Goal: Transaction & Acquisition: Purchase product/service

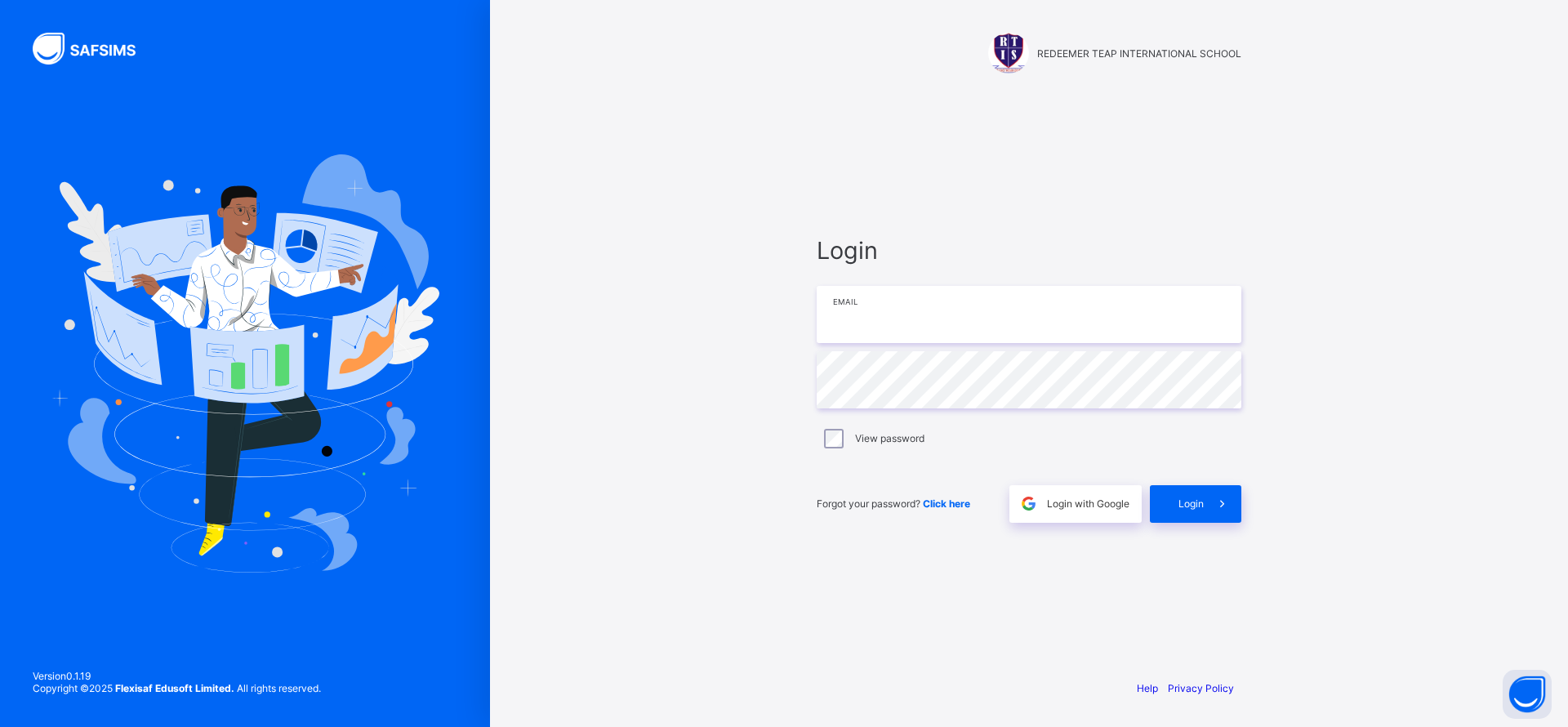
click at [895, 333] on input "email" at bounding box center [1029, 314] width 424 height 57
type input "**********"
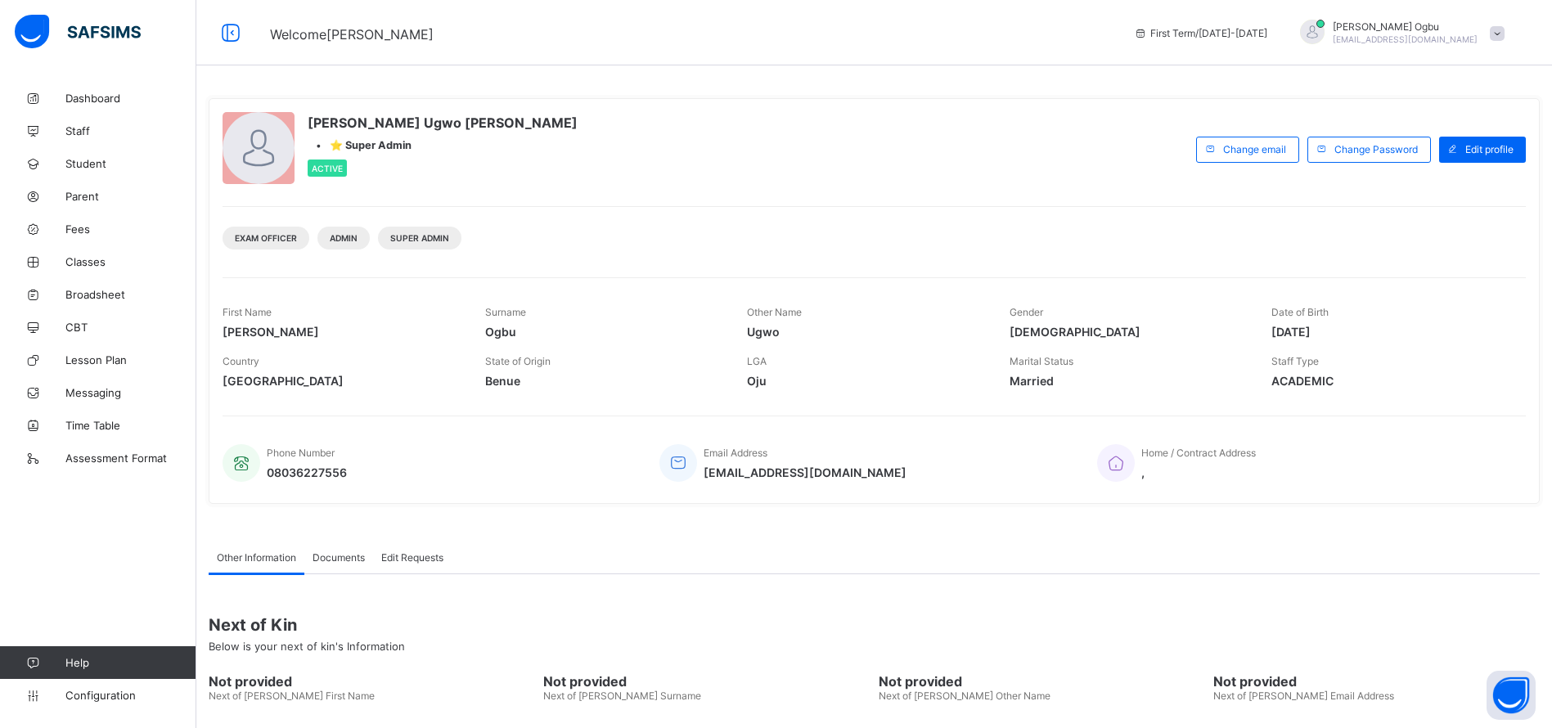
click at [82, 173] on link "Student" at bounding box center [98, 163] width 196 height 33
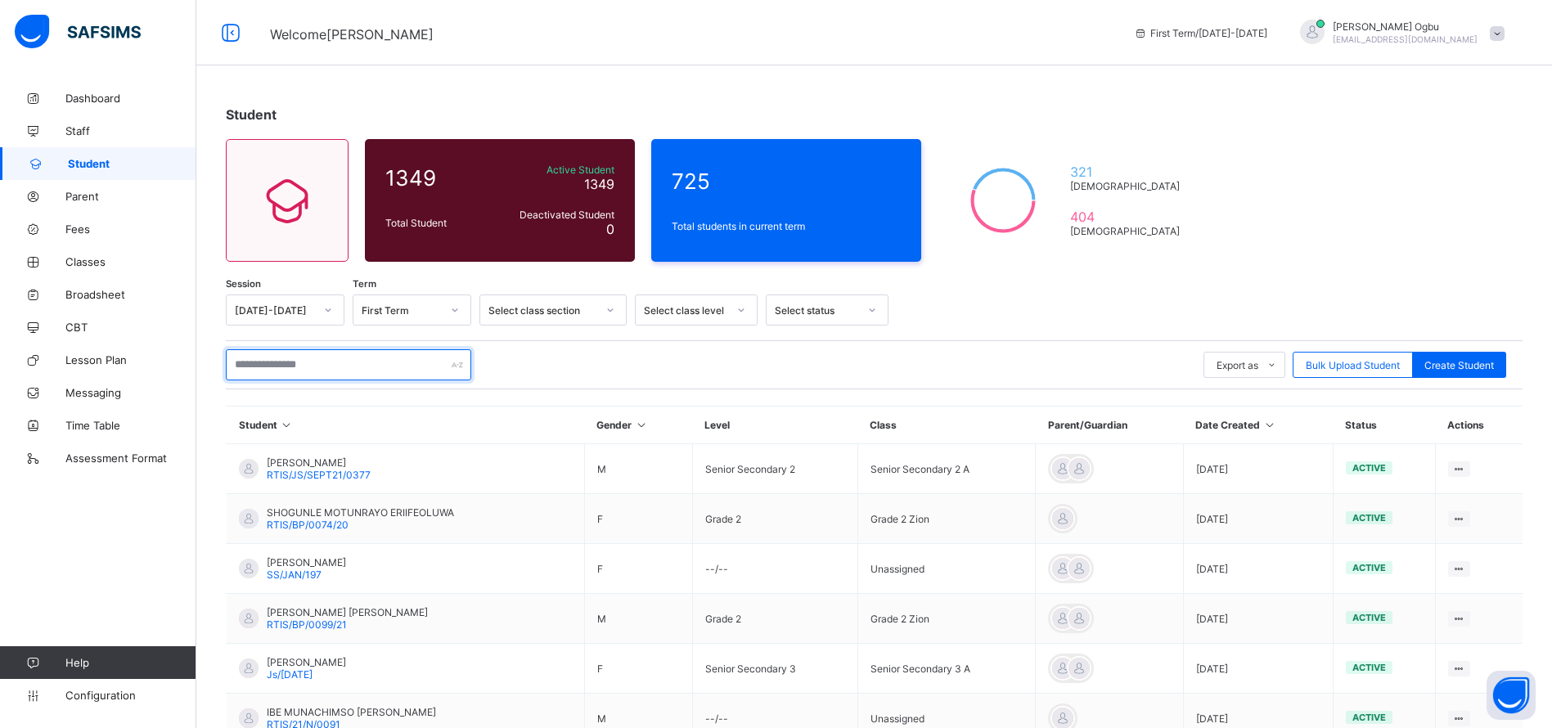
click at [269, 357] on input "text" at bounding box center [348, 364] width 245 height 31
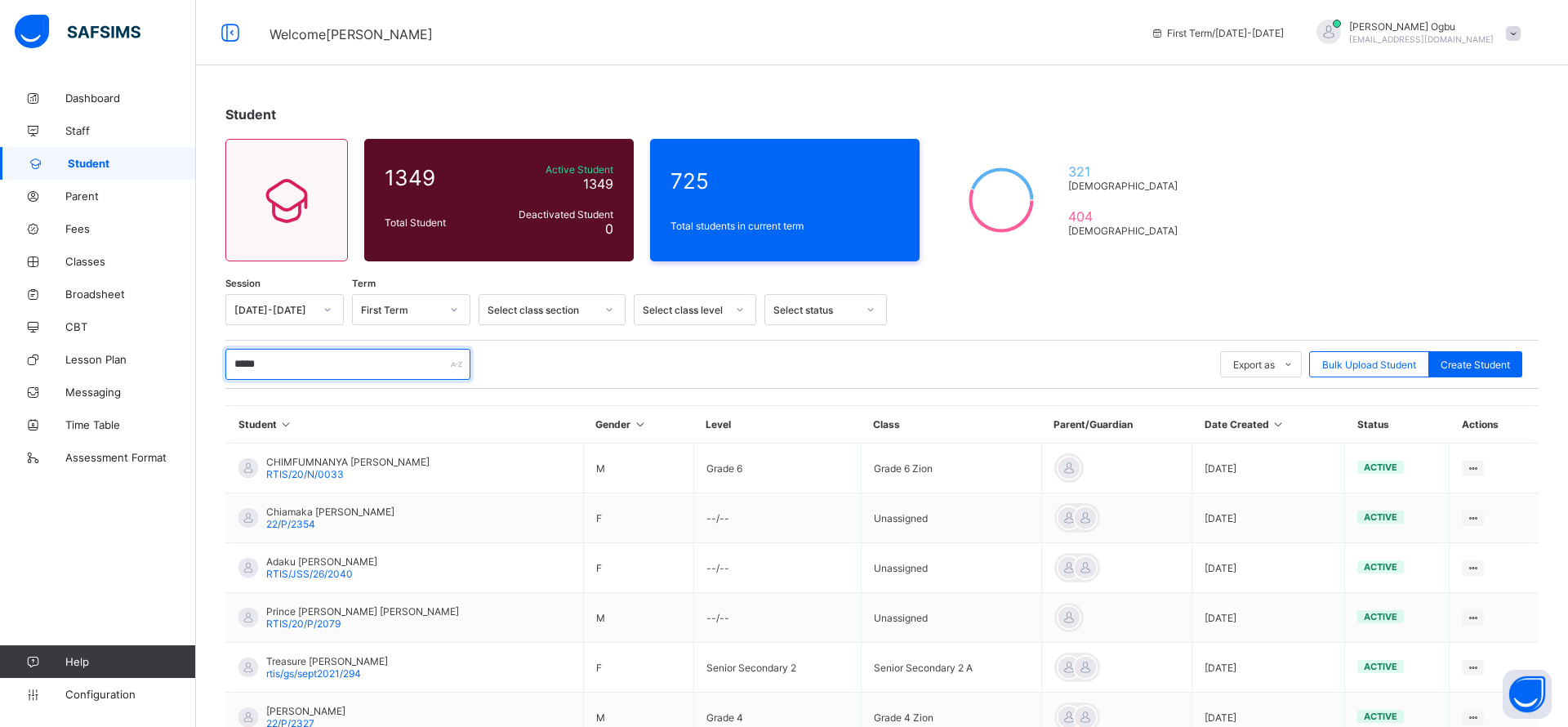
type input "******"
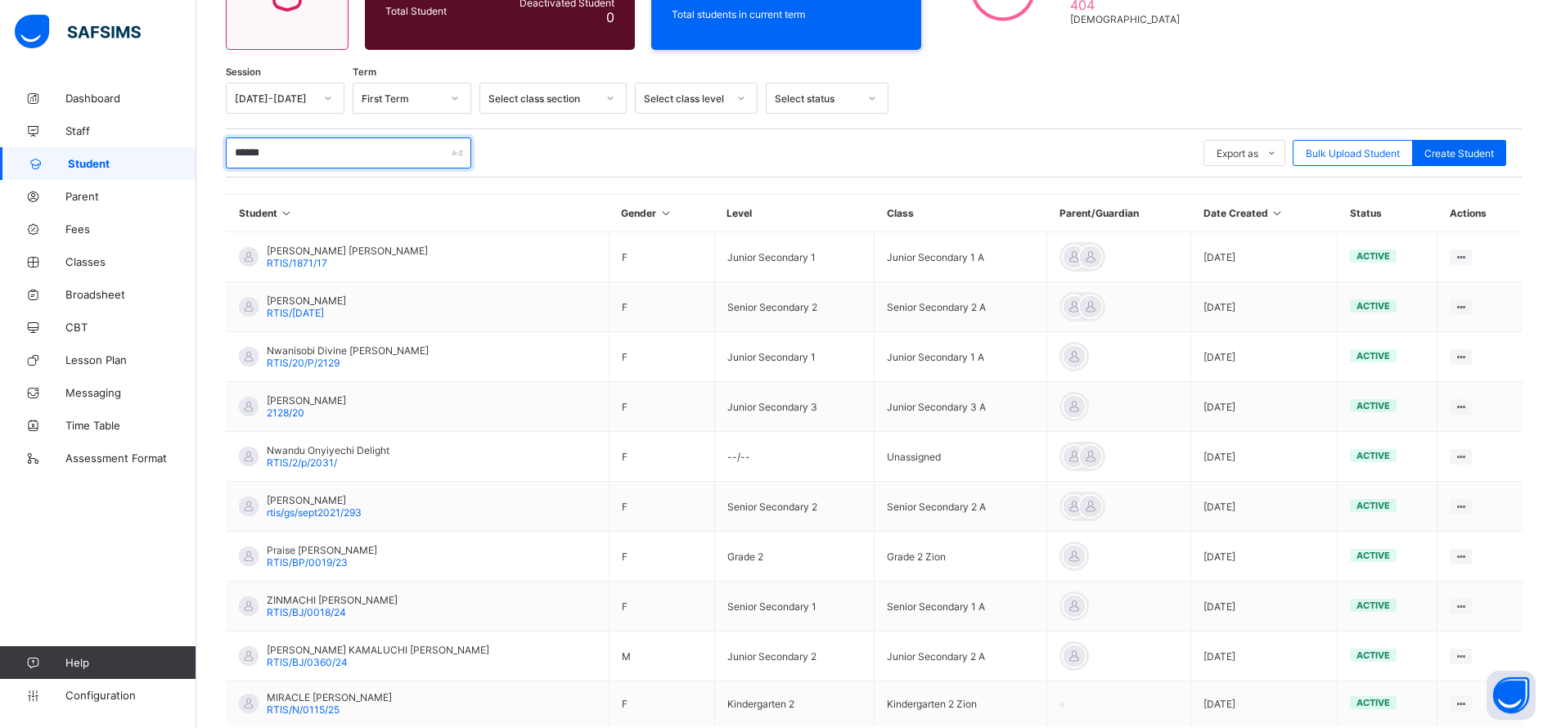
scroll to position [308, 0]
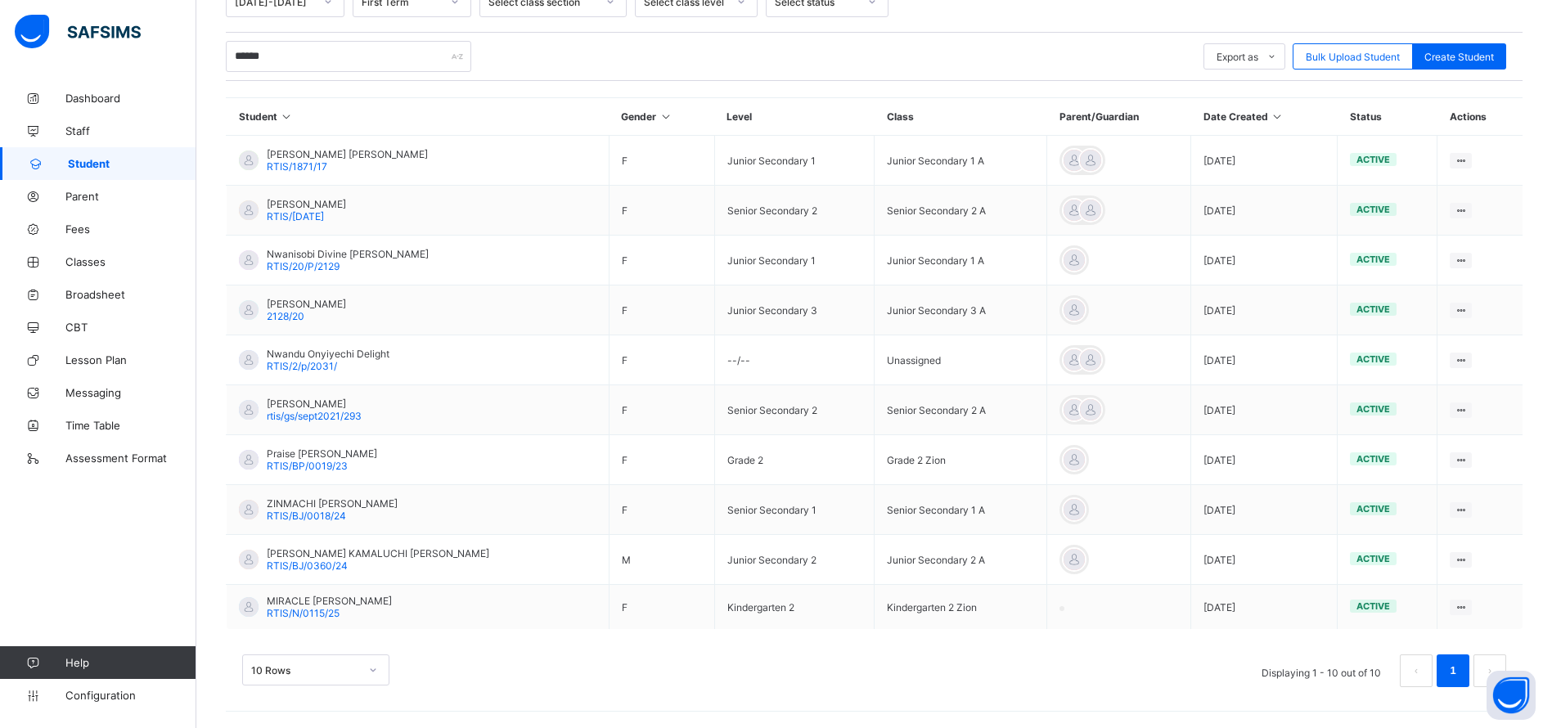
click at [334, 600] on span "MIRACLE [PERSON_NAME]" at bounding box center [329, 601] width 125 height 12
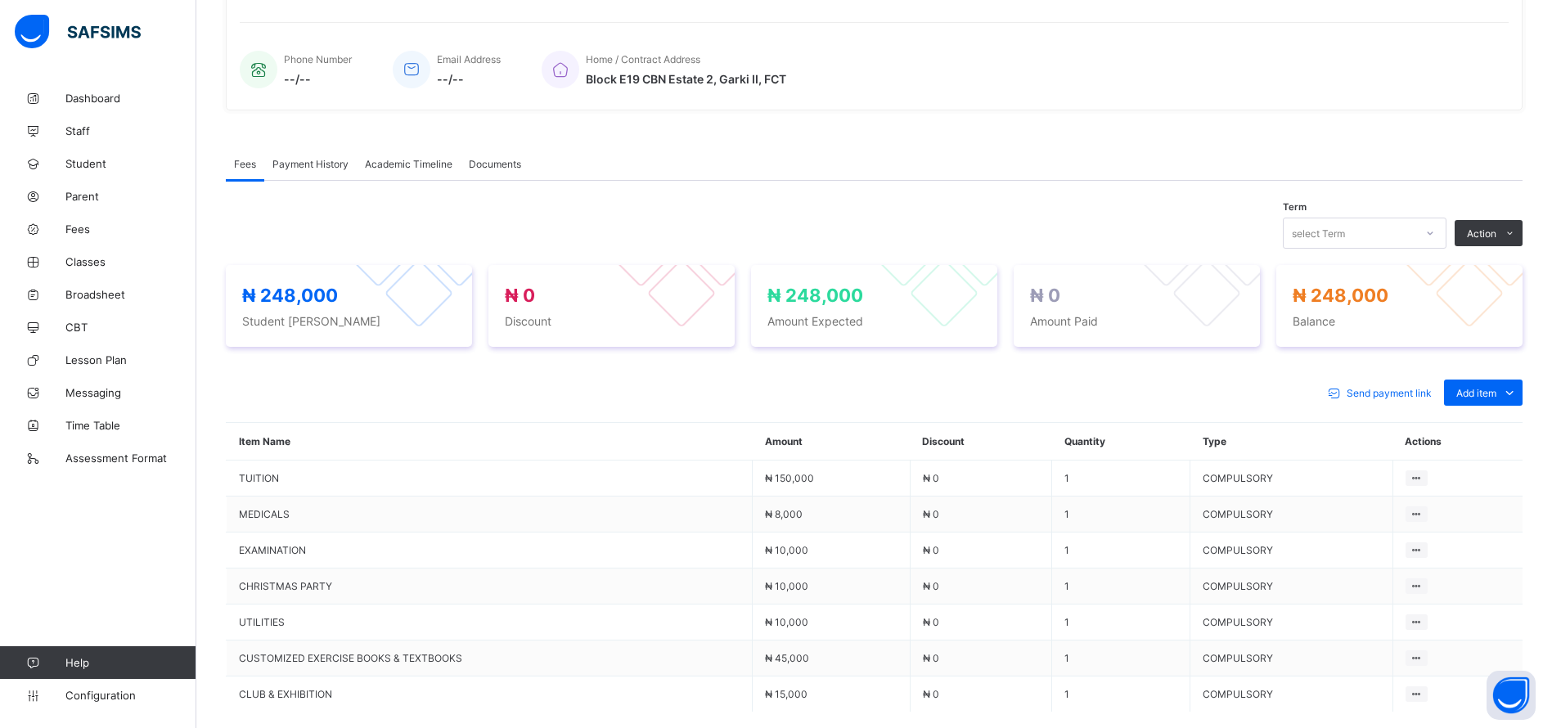
scroll to position [376, 0]
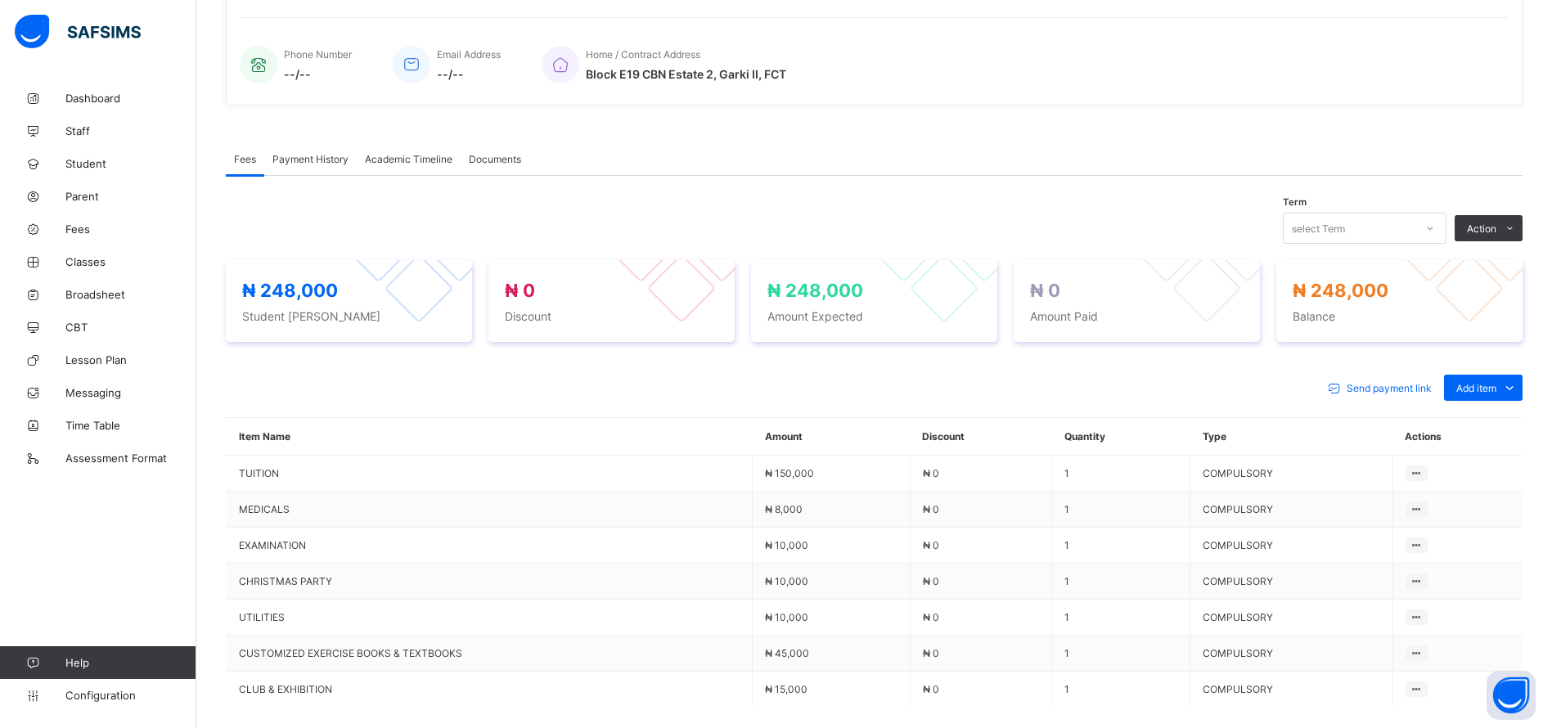
click at [1496, 386] on span "Add item" at bounding box center [1476, 388] width 40 height 12
click at [0, 0] on div "Optional items" at bounding box center [0, 0] width 0 height 0
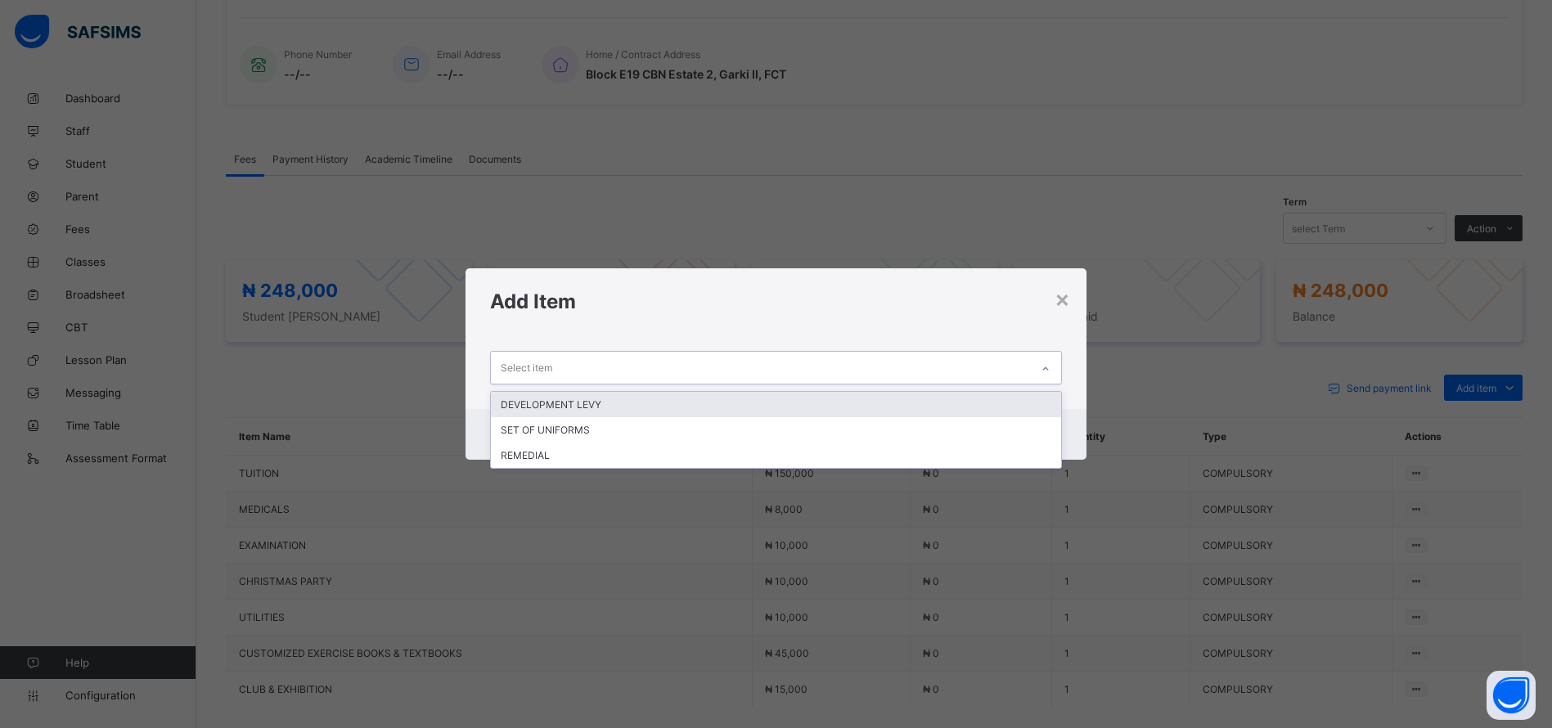
click at [758, 402] on div "DEVELOPMENT LEVY" at bounding box center [776, 404] width 570 height 25
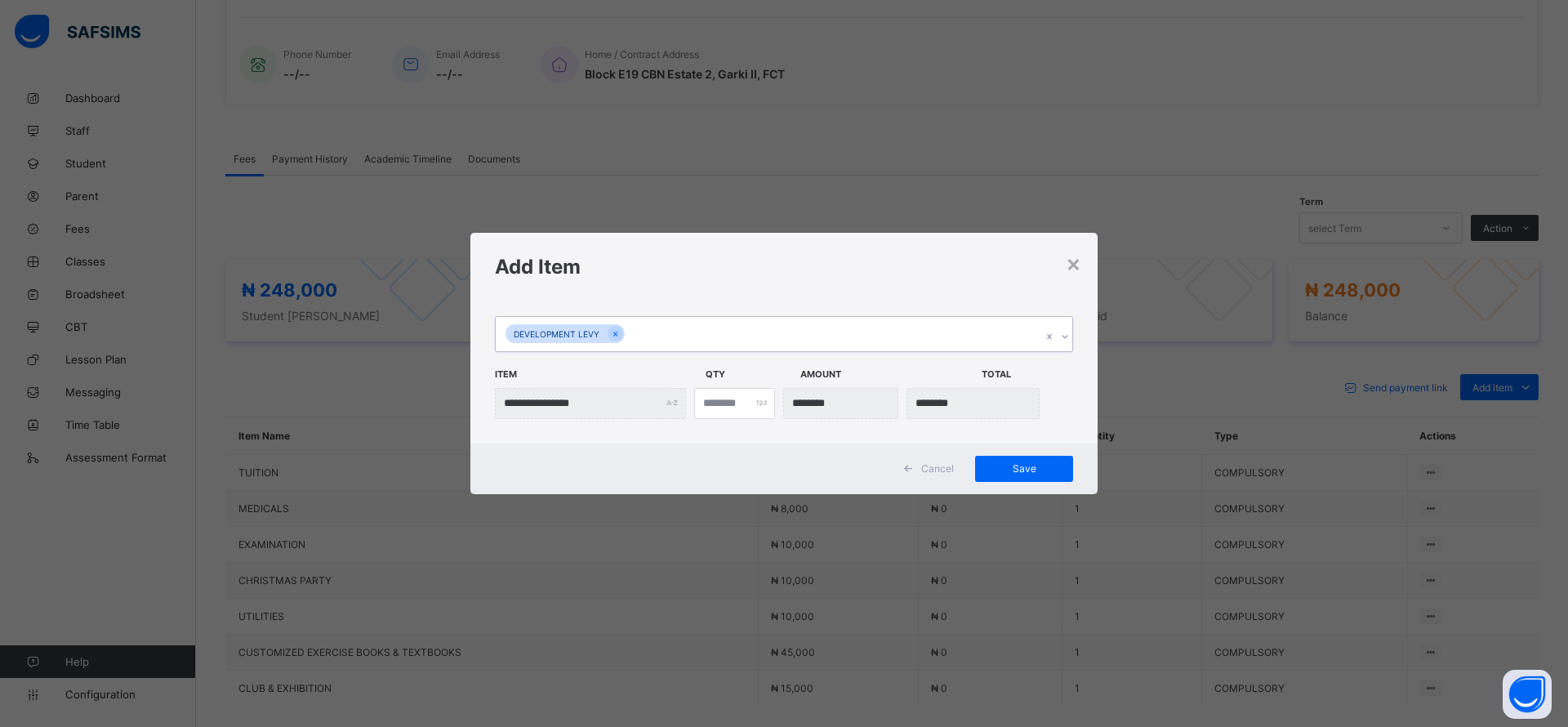
click at [1020, 472] on span "Save" at bounding box center [1025, 468] width 74 height 12
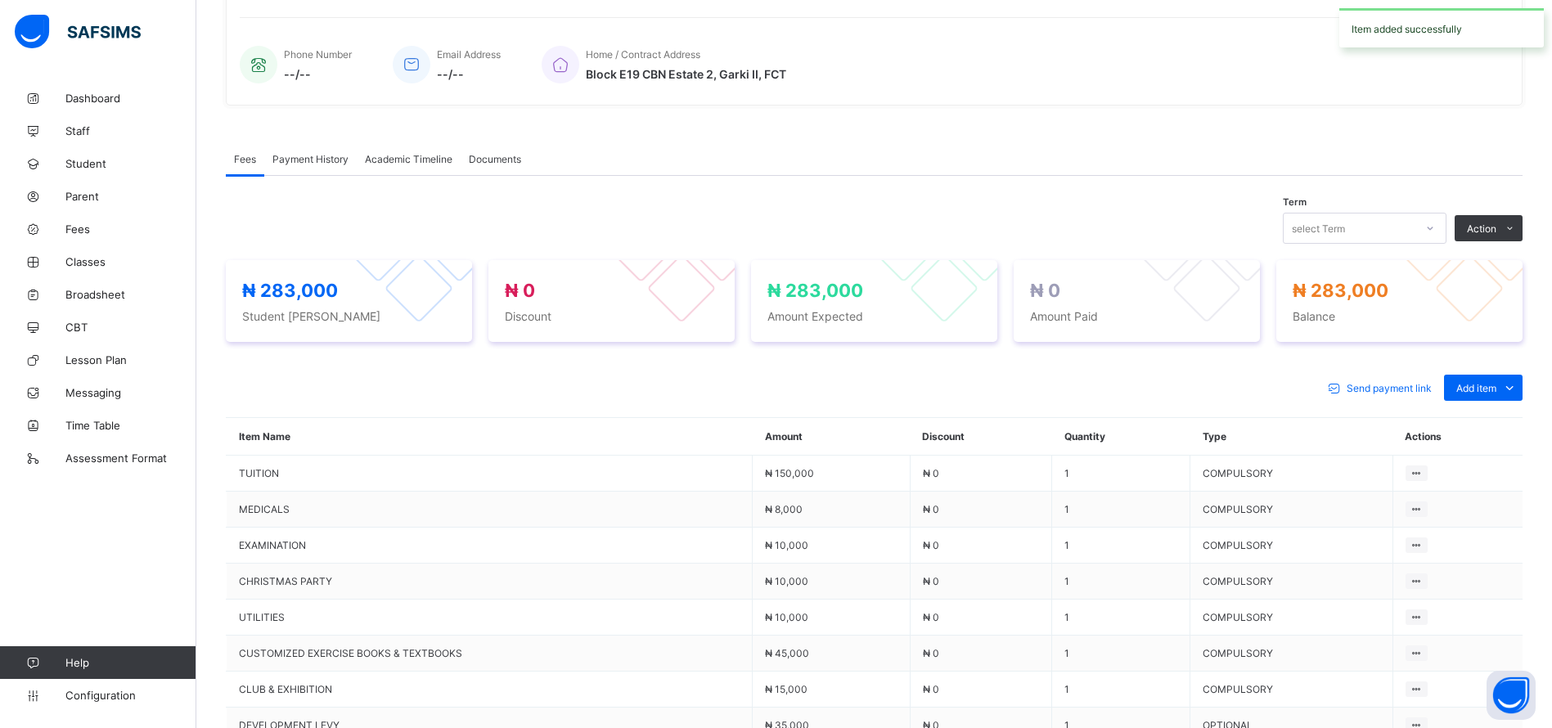
click at [1496, 389] on span "Add item" at bounding box center [1476, 388] width 40 height 12
click at [0, 0] on ul "Optional items Special bill" at bounding box center [0, 0] width 0 height 0
click at [0, 0] on div "Optional items" at bounding box center [0, 0] width 0 height 0
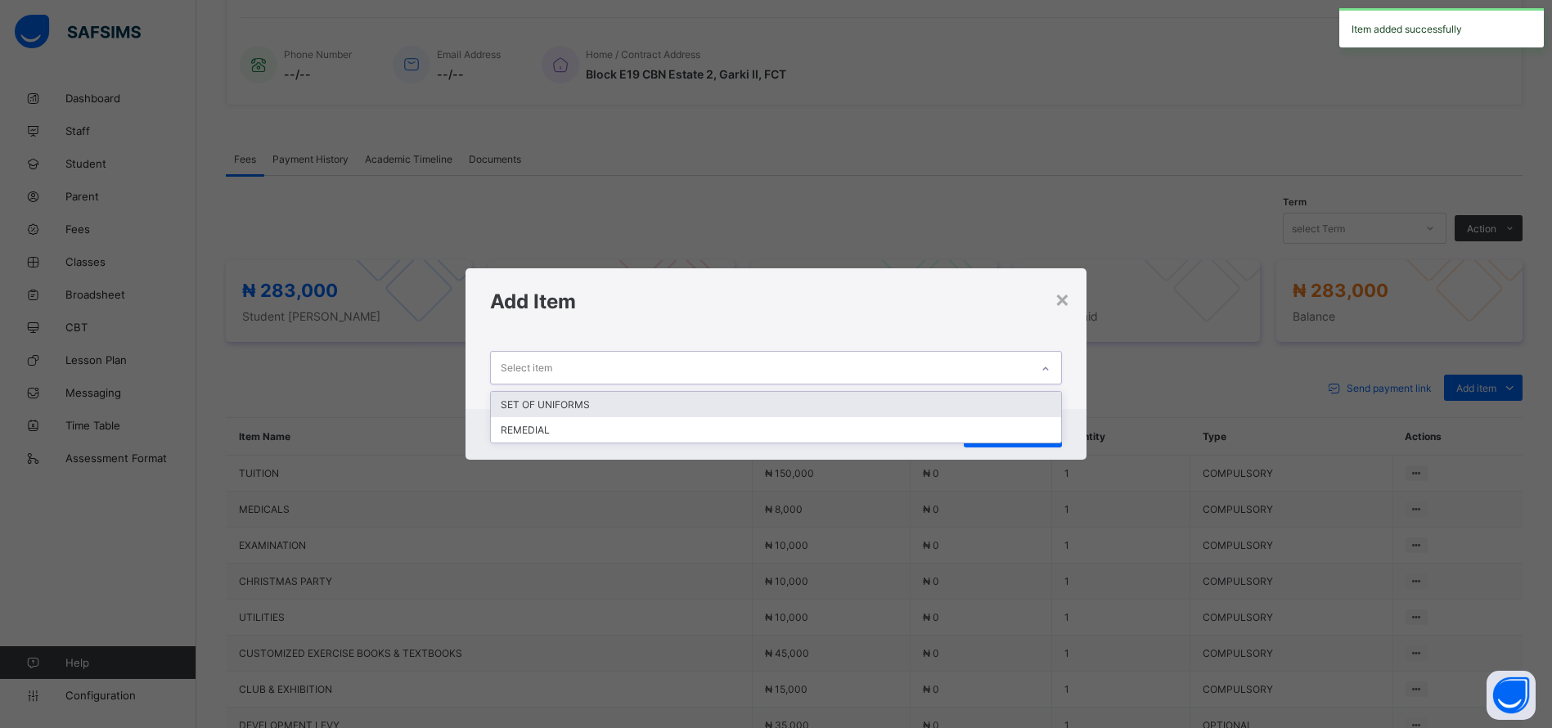
click at [704, 406] on div "SET OF UNIFORMS" at bounding box center [776, 404] width 570 height 25
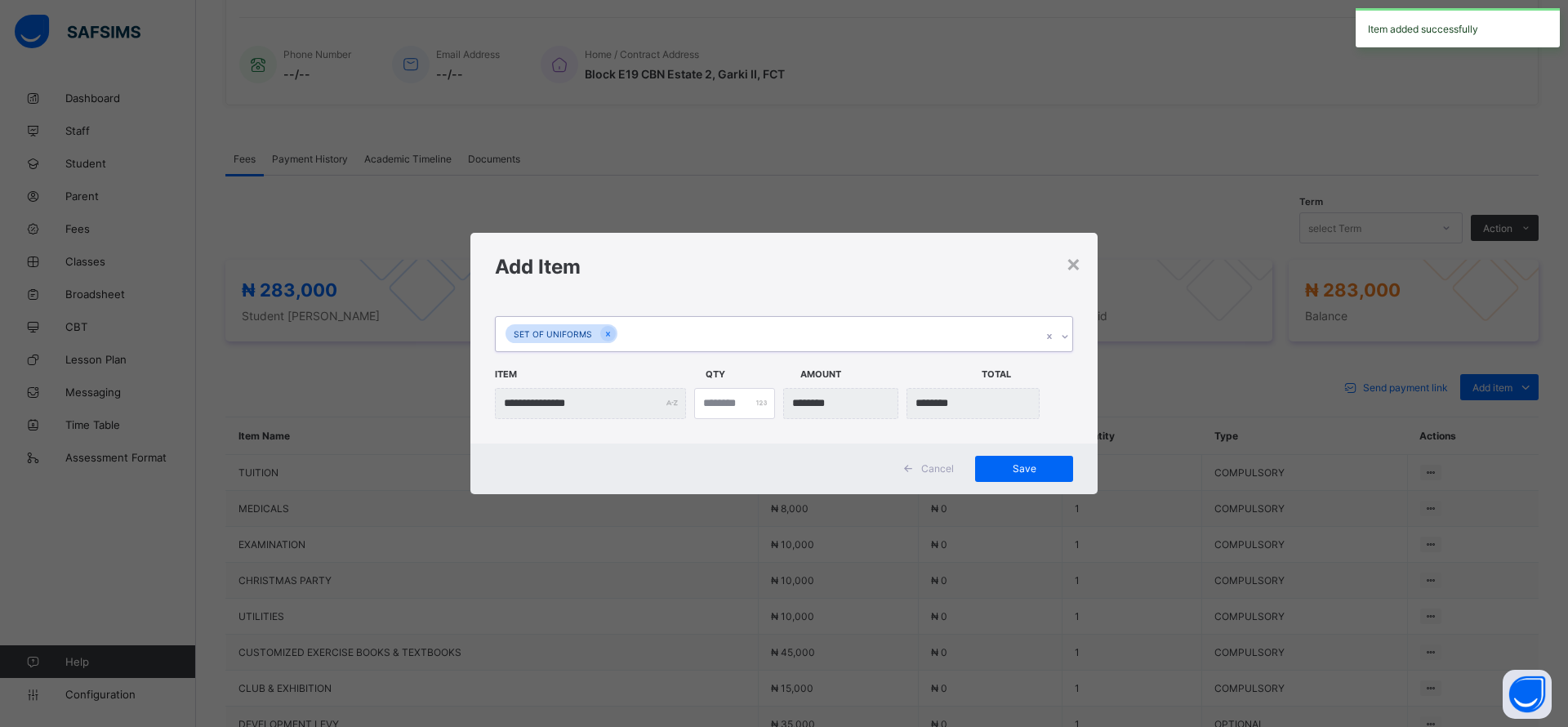
click at [1016, 468] on span "Save" at bounding box center [1025, 468] width 74 height 12
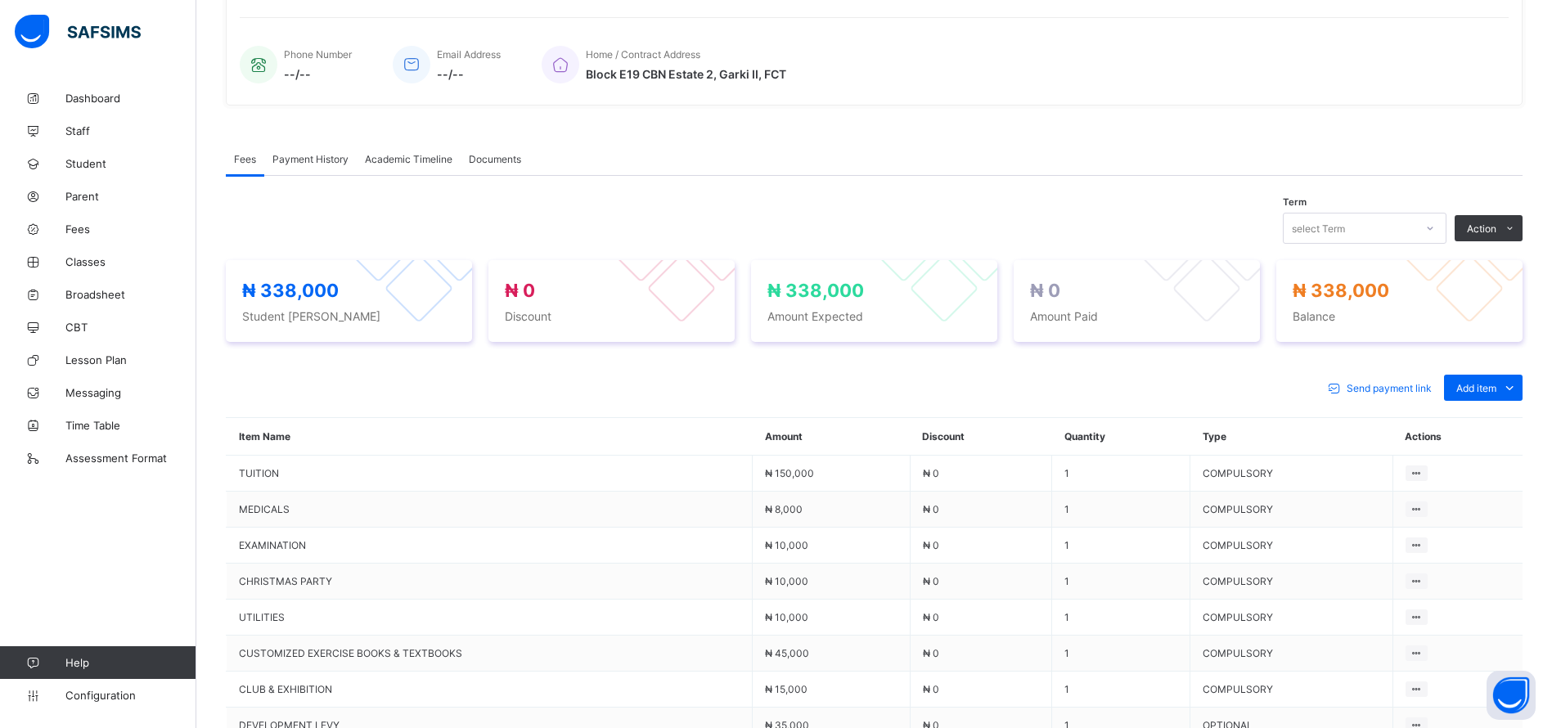
click at [981, 207] on div "Term select Term Action Receive Payment Manage Discount Send Email Reminder ₦ 3…" at bounding box center [874, 553] width 1296 height 698
click at [101, 198] on span "Parent" at bounding box center [130, 196] width 131 height 13
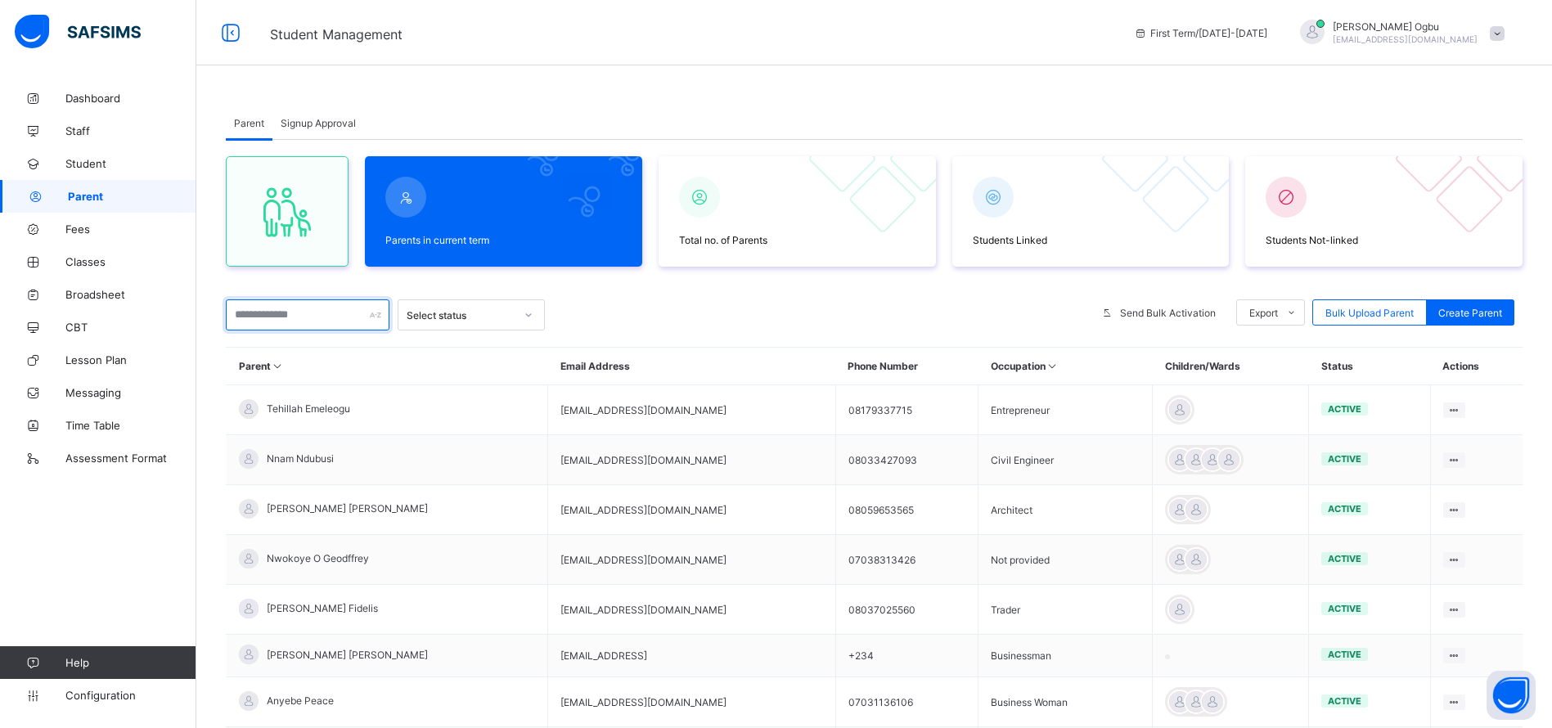
click at [317, 302] on input "text" at bounding box center [308, 314] width 164 height 31
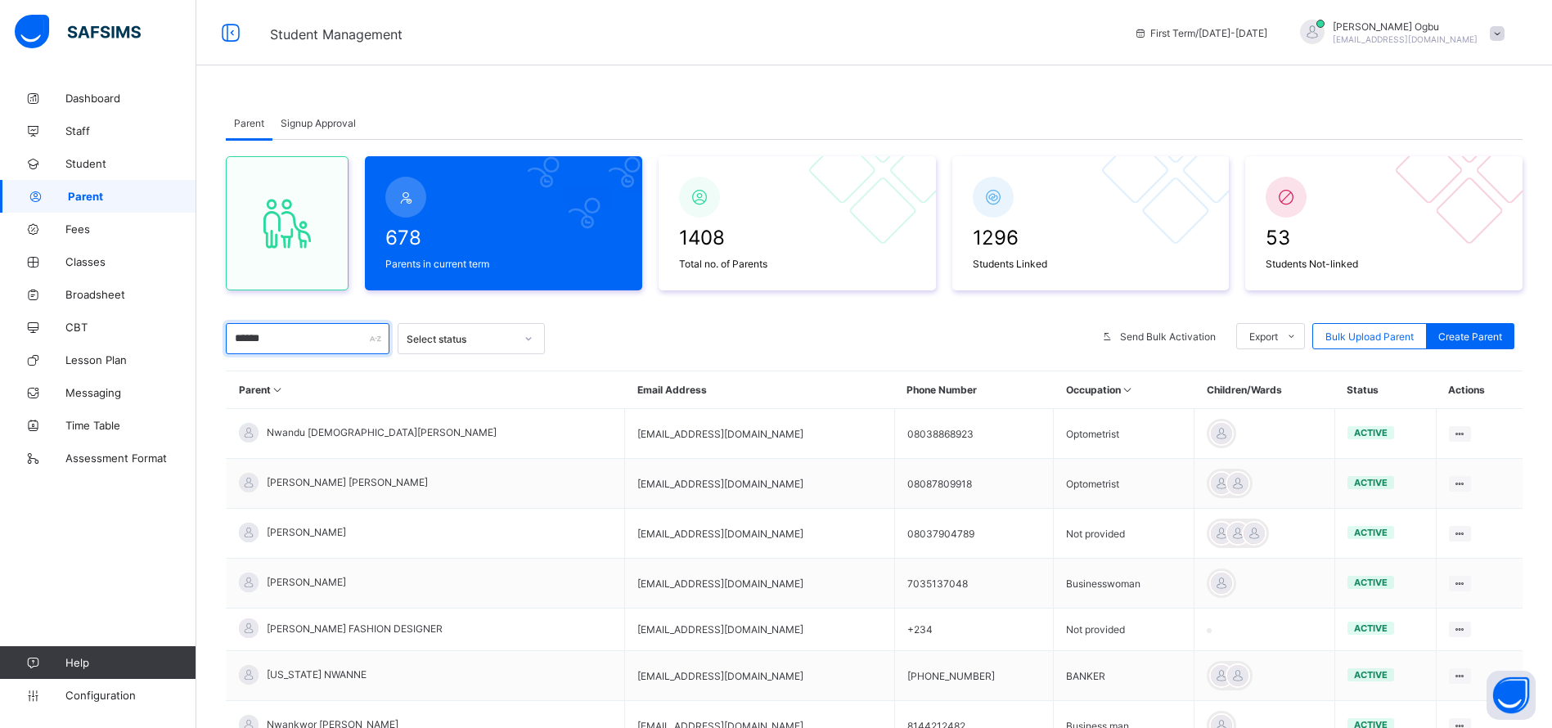
type input "******"
click at [294, 487] on span "[PERSON_NAME] [PERSON_NAME]" at bounding box center [347, 482] width 161 height 12
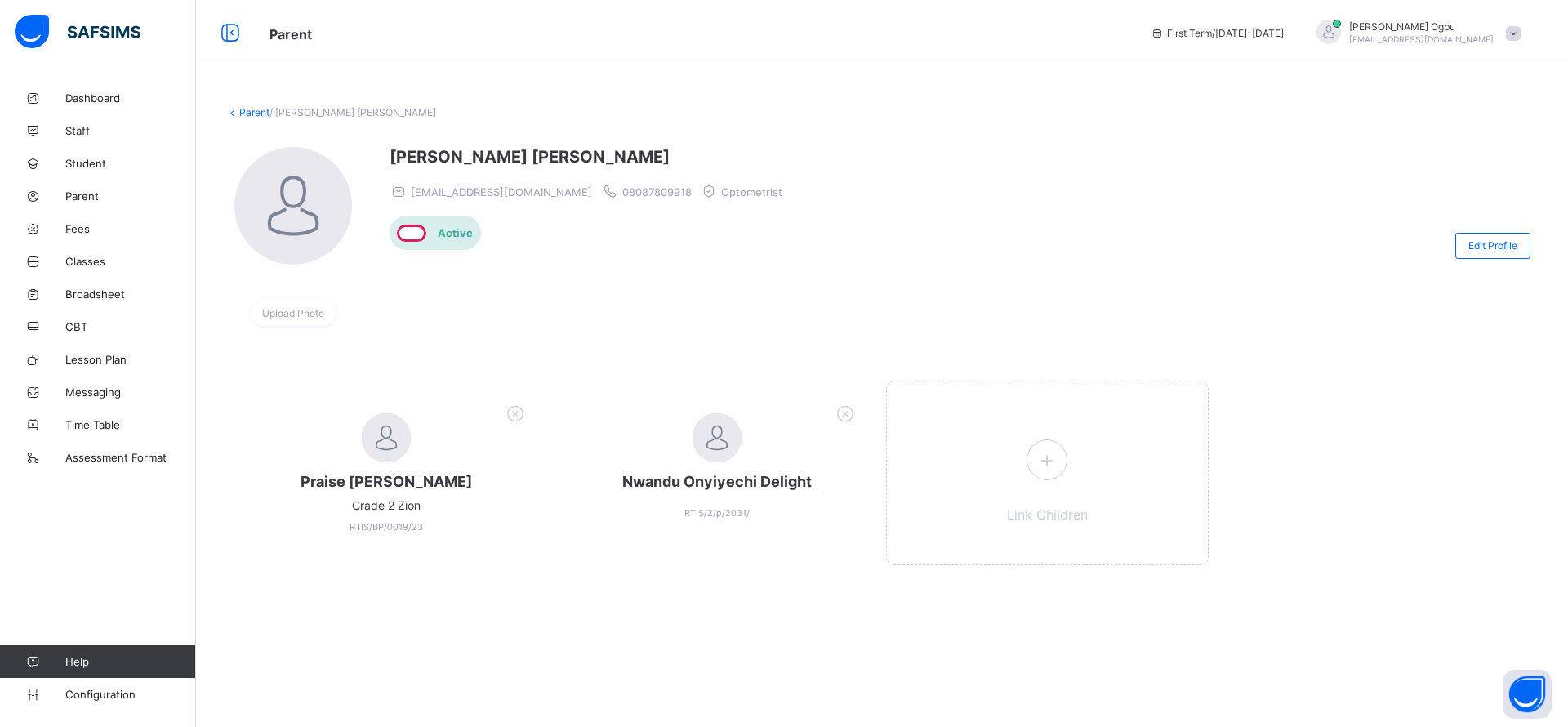
click at [1065, 449] on span at bounding box center [1047, 459] width 41 height 41
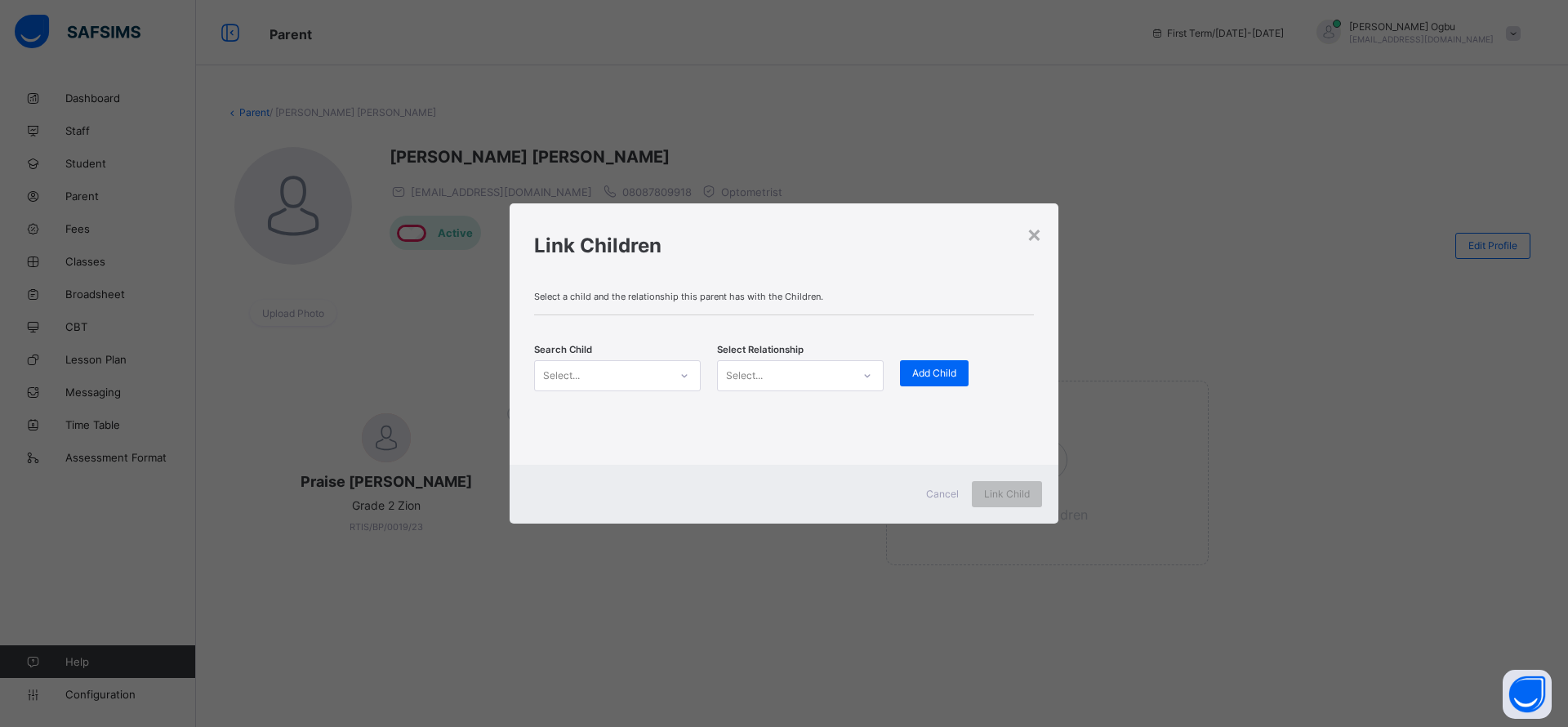
click at [599, 382] on div "Select..." at bounding box center [602, 375] width 134 height 23
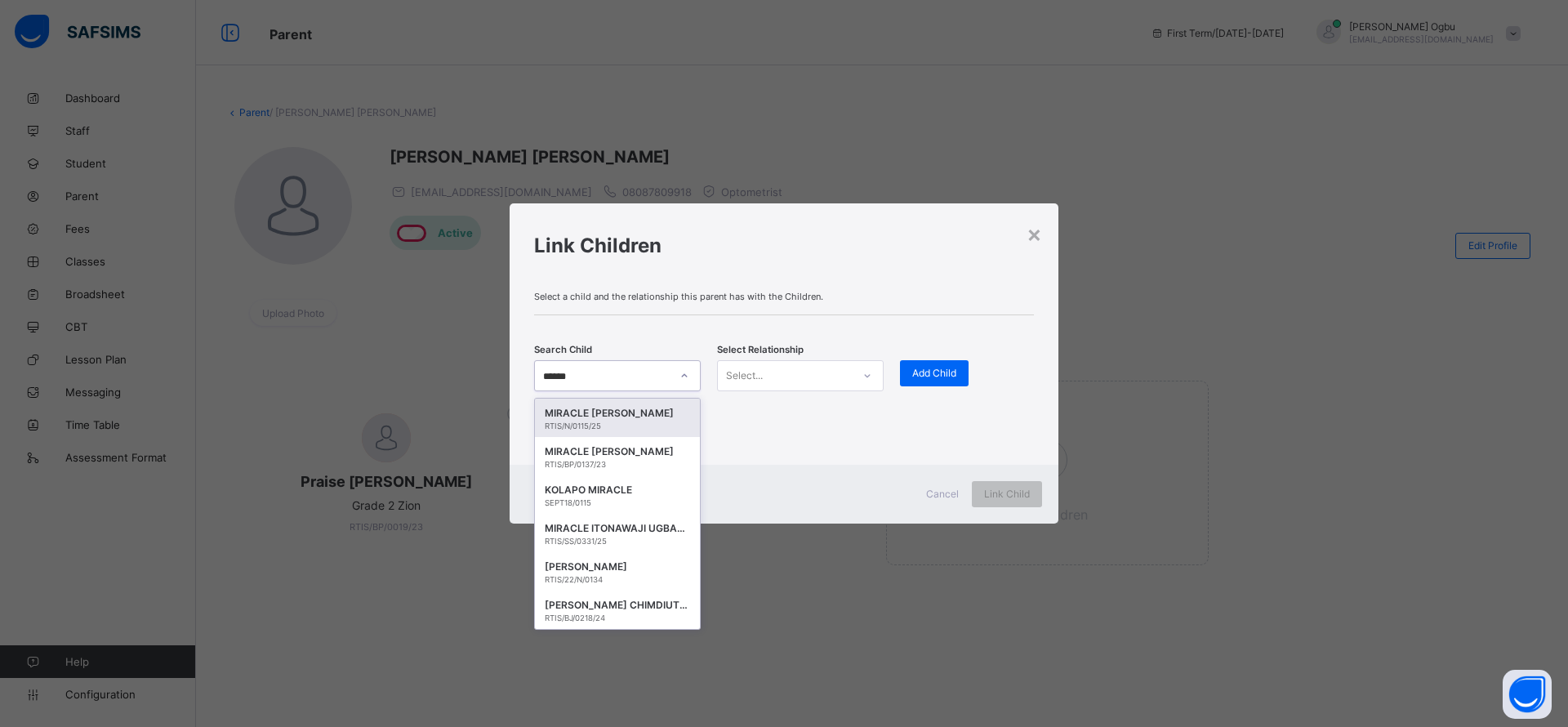
type input "*******"
click at [599, 412] on div "MIRACLE [PERSON_NAME]" at bounding box center [618, 413] width 146 height 16
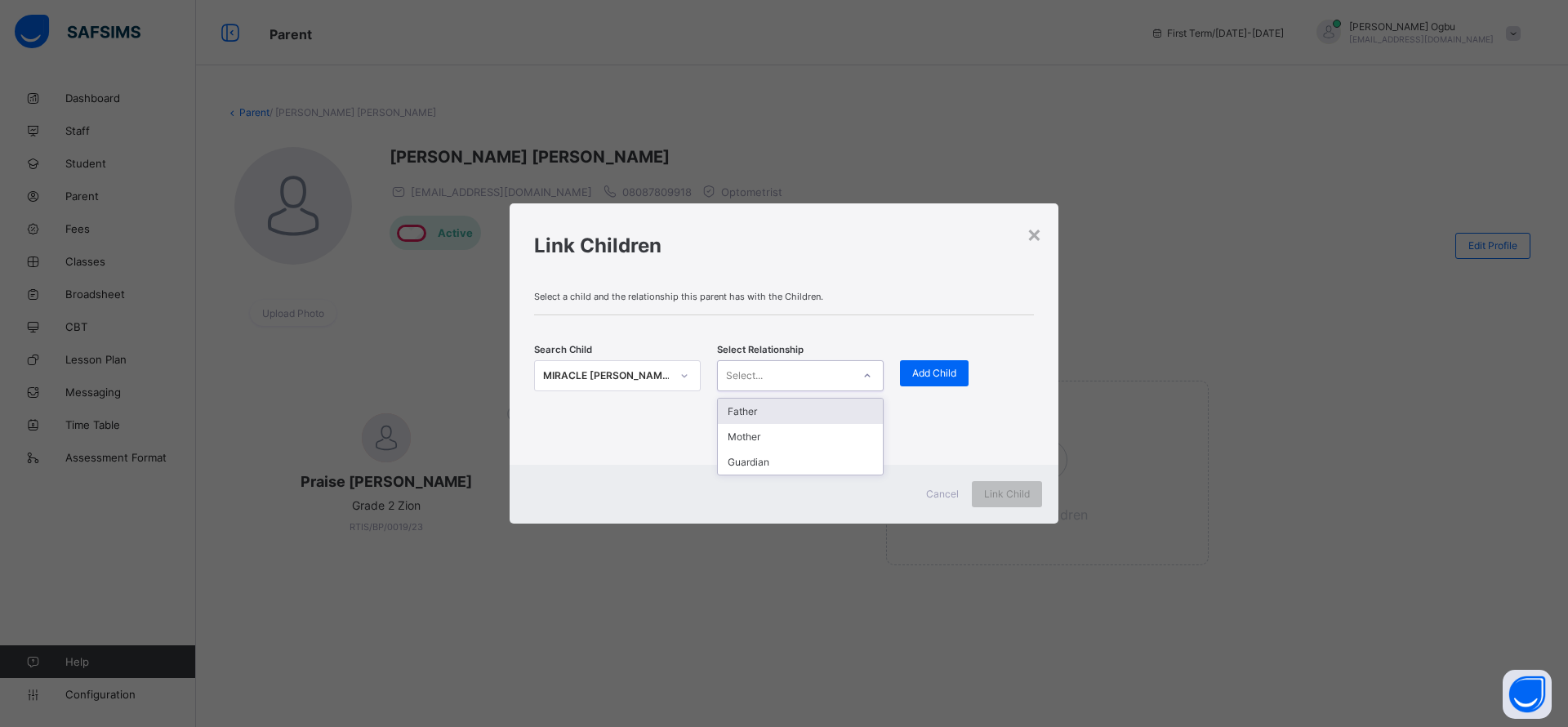
click at [778, 365] on div "Select..." at bounding box center [785, 375] width 134 height 23
click at [734, 432] on div "Mother" at bounding box center [800, 435] width 165 height 25
click at [926, 374] on span "Add Child" at bounding box center [935, 372] width 44 height 12
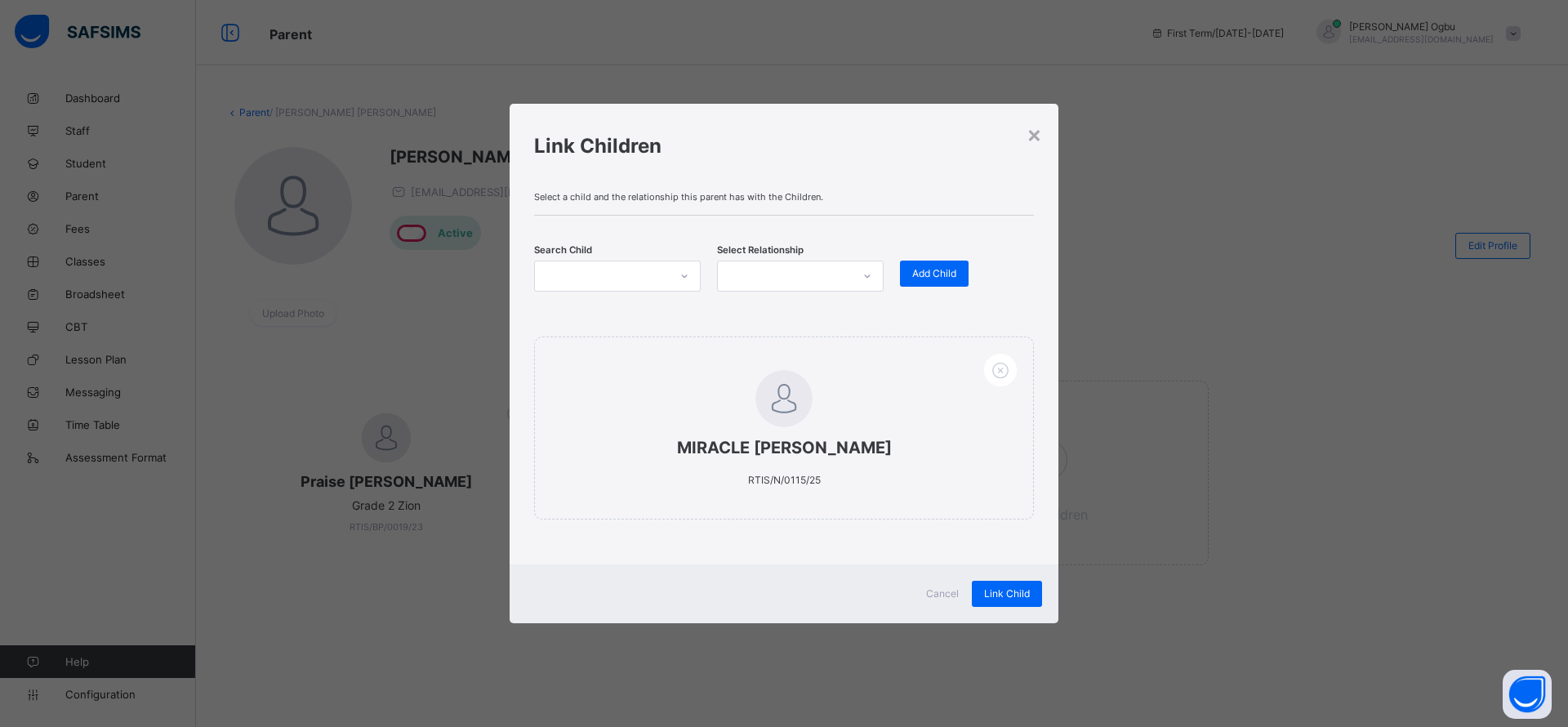
click at [1001, 588] on span "Link Child" at bounding box center [1008, 593] width 46 height 12
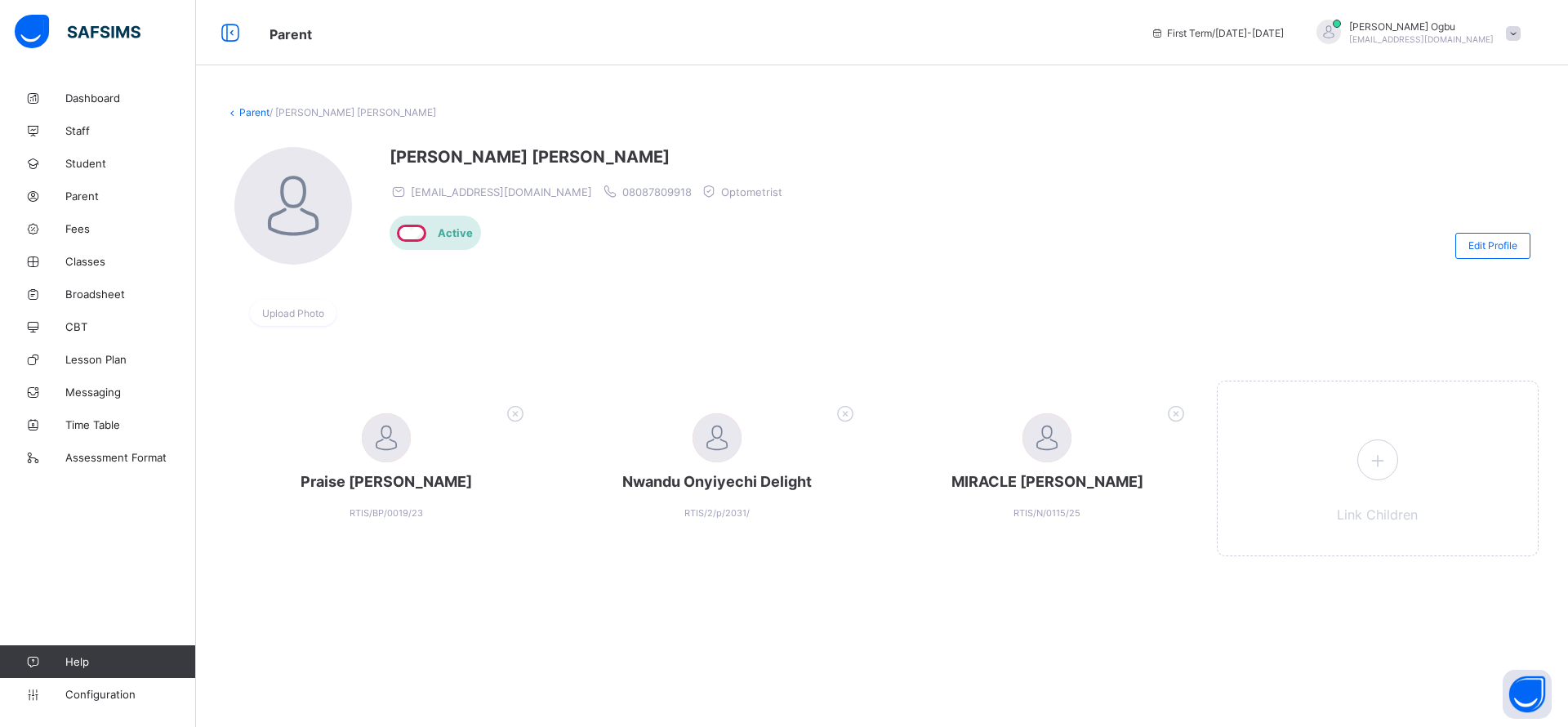
click at [1052, 263] on div at bounding box center [1123, 245] width 648 height 197
click at [970, 162] on div at bounding box center [1123, 245] width 648 height 197
click at [80, 231] on span "Fees" at bounding box center [130, 228] width 131 height 13
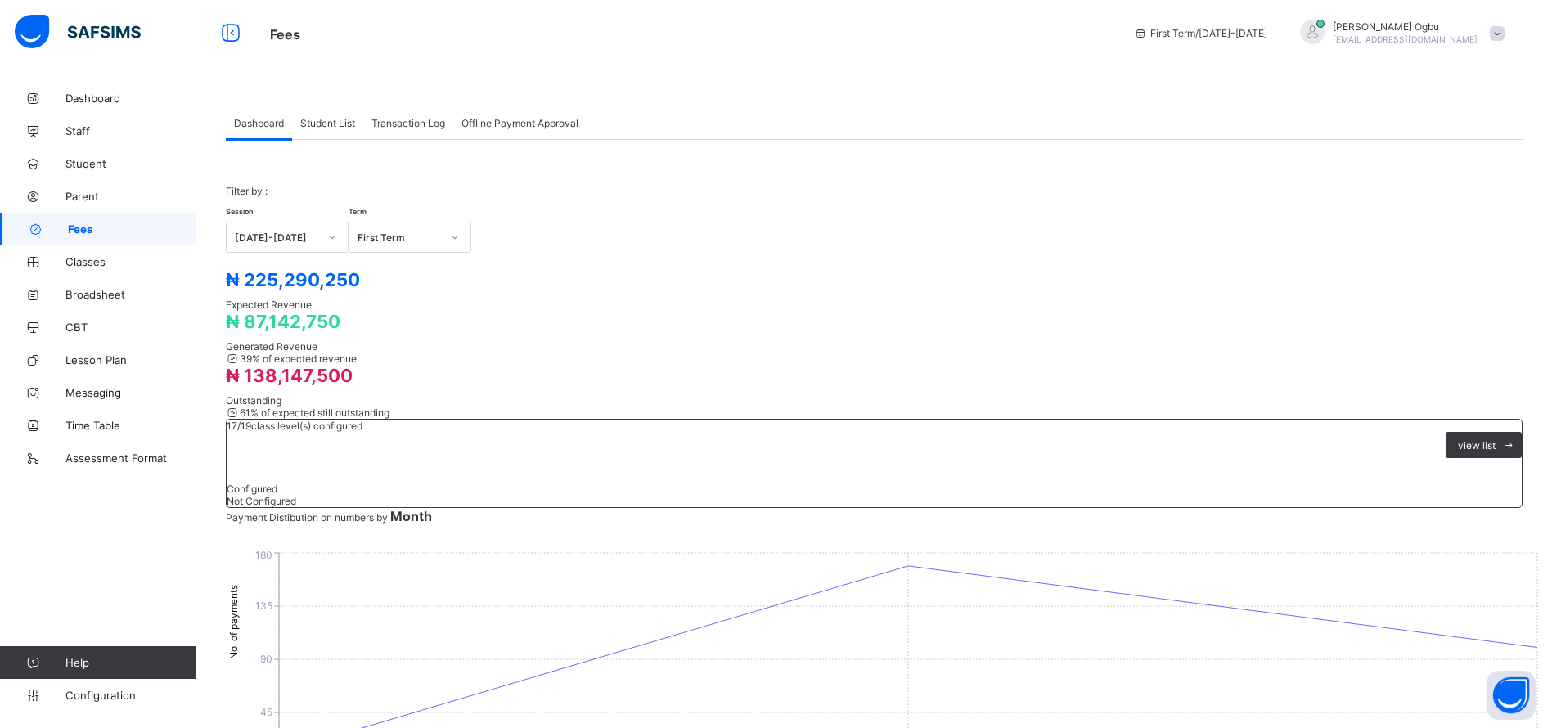
click at [1070, 386] on div "₦ 138,147,500 Outstanding 61 % of expected still outstanding" at bounding box center [874, 392] width 1296 height 54
click at [325, 132] on div "Student List" at bounding box center [327, 122] width 71 height 33
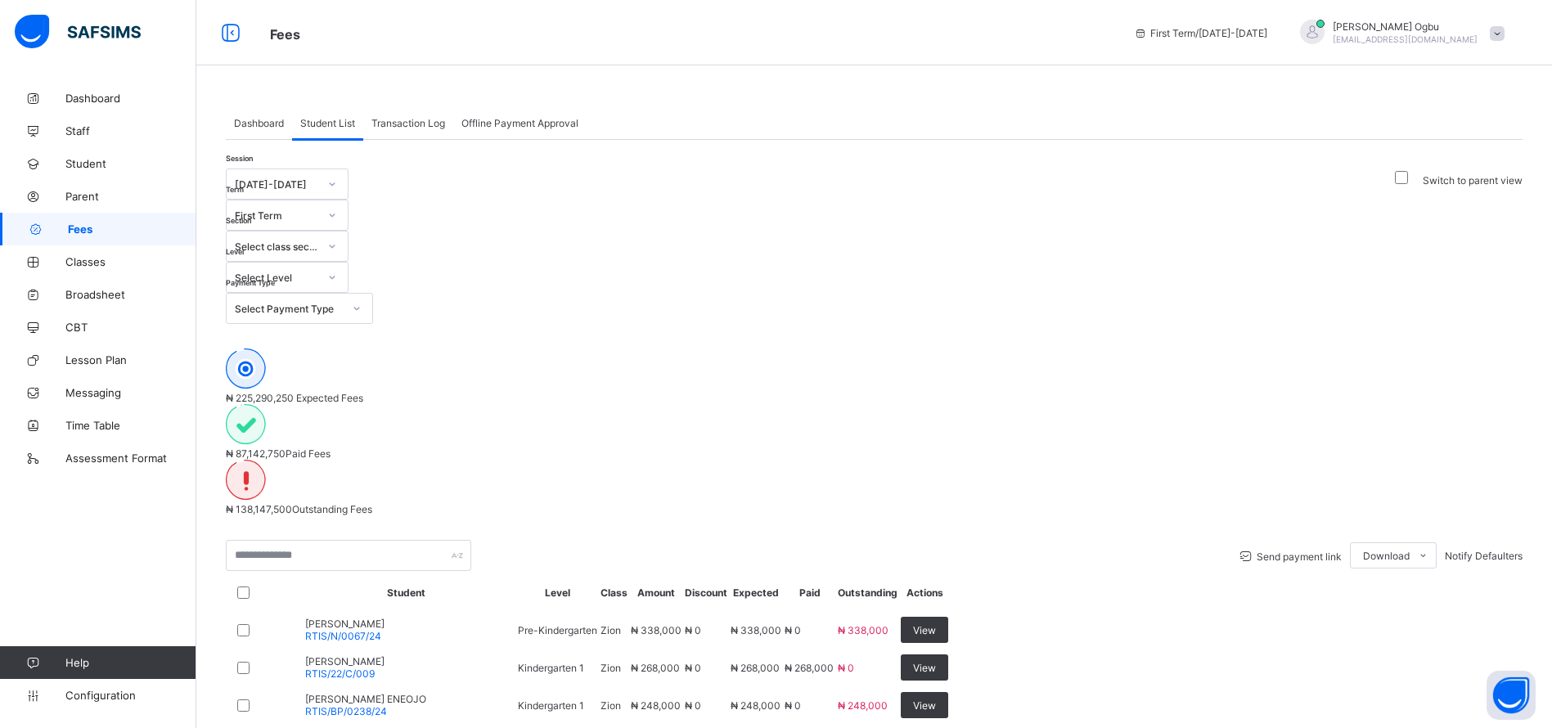
click at [98, 164] on span "Student" at bounding box center [130, 163] width 131 height 13
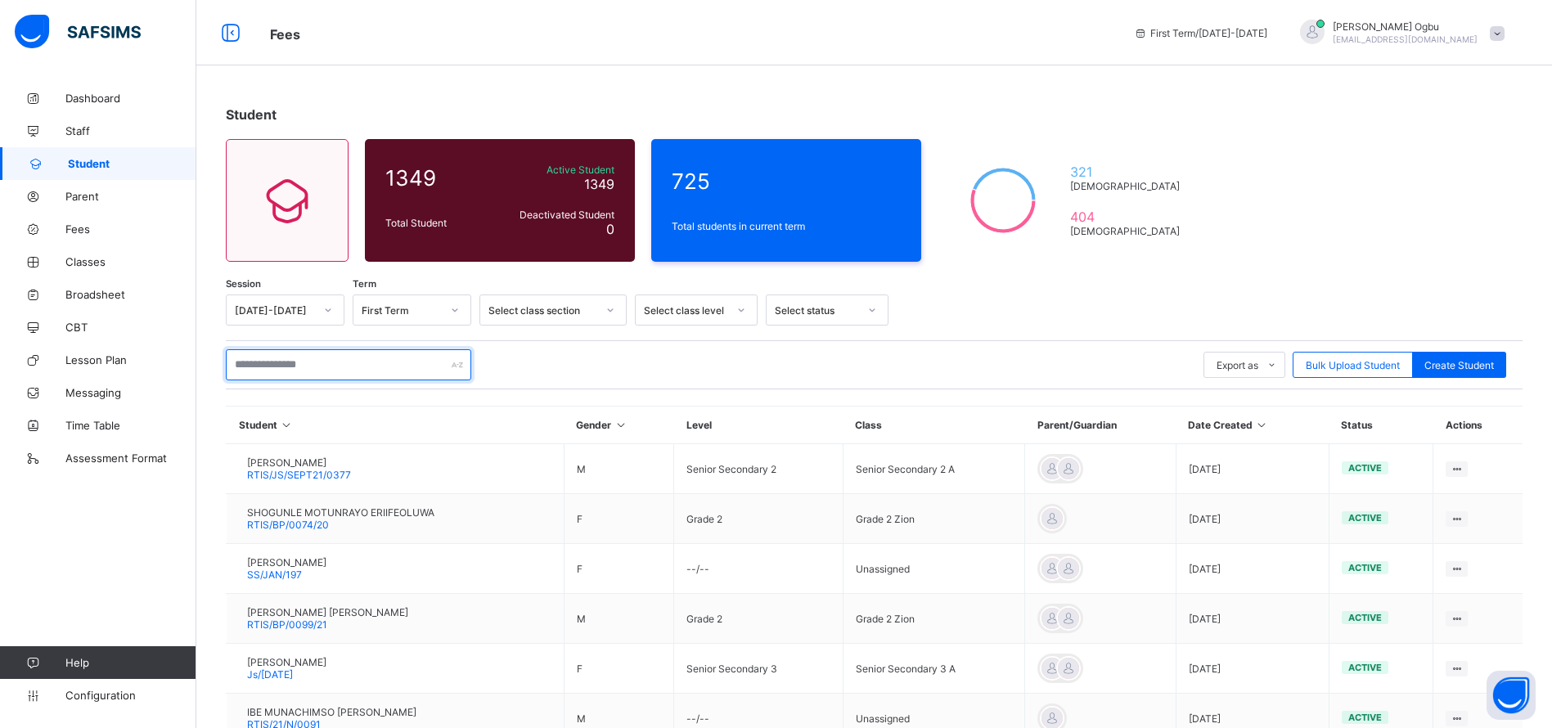
click at [362, 362] on input "text" at bounding box center [348, 364] width 245 height 31
click at [313, 361] on input "text" at bounding box center [348, 364] width 245 height 31
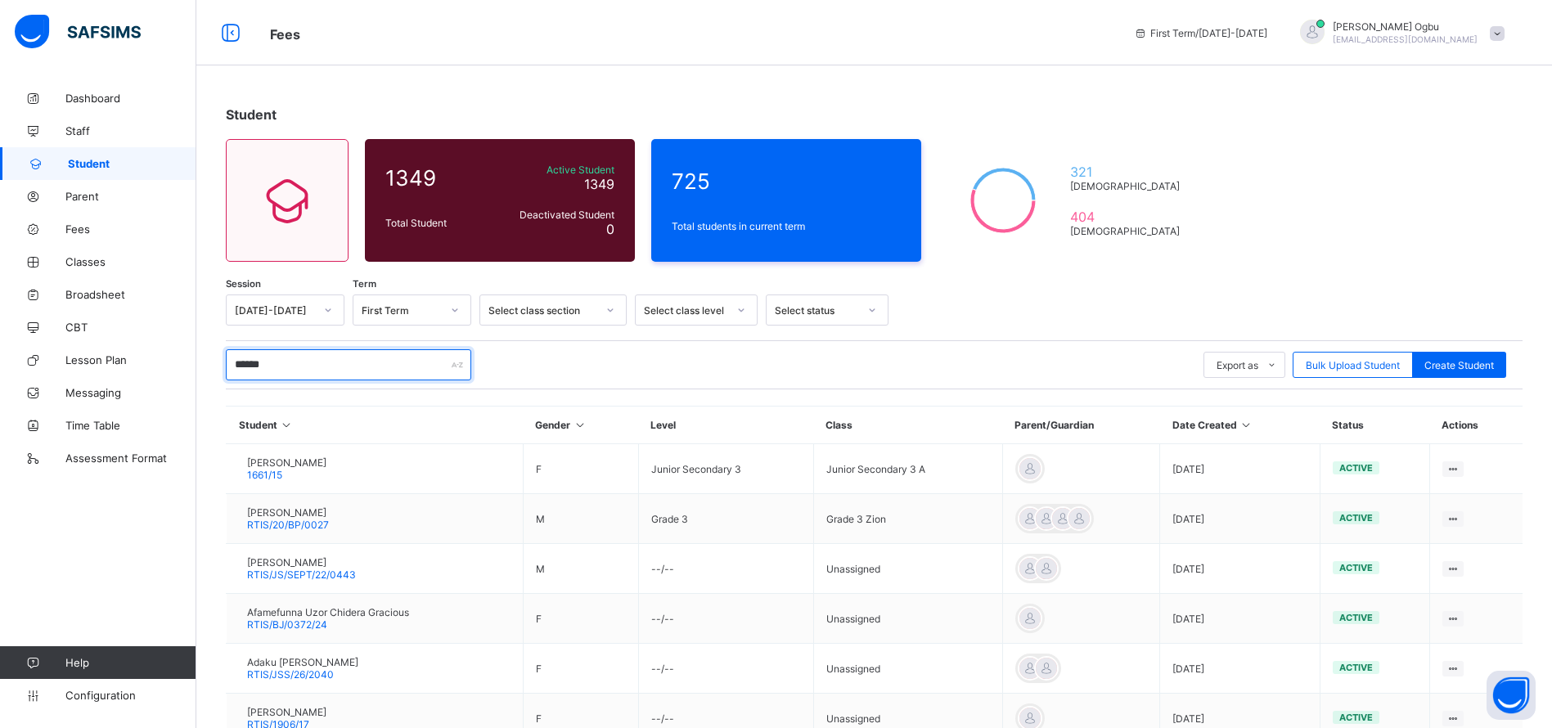
type input "******"
click at [101, 159] on span "Student" at bounding box center [132, 163] width 128 height 13
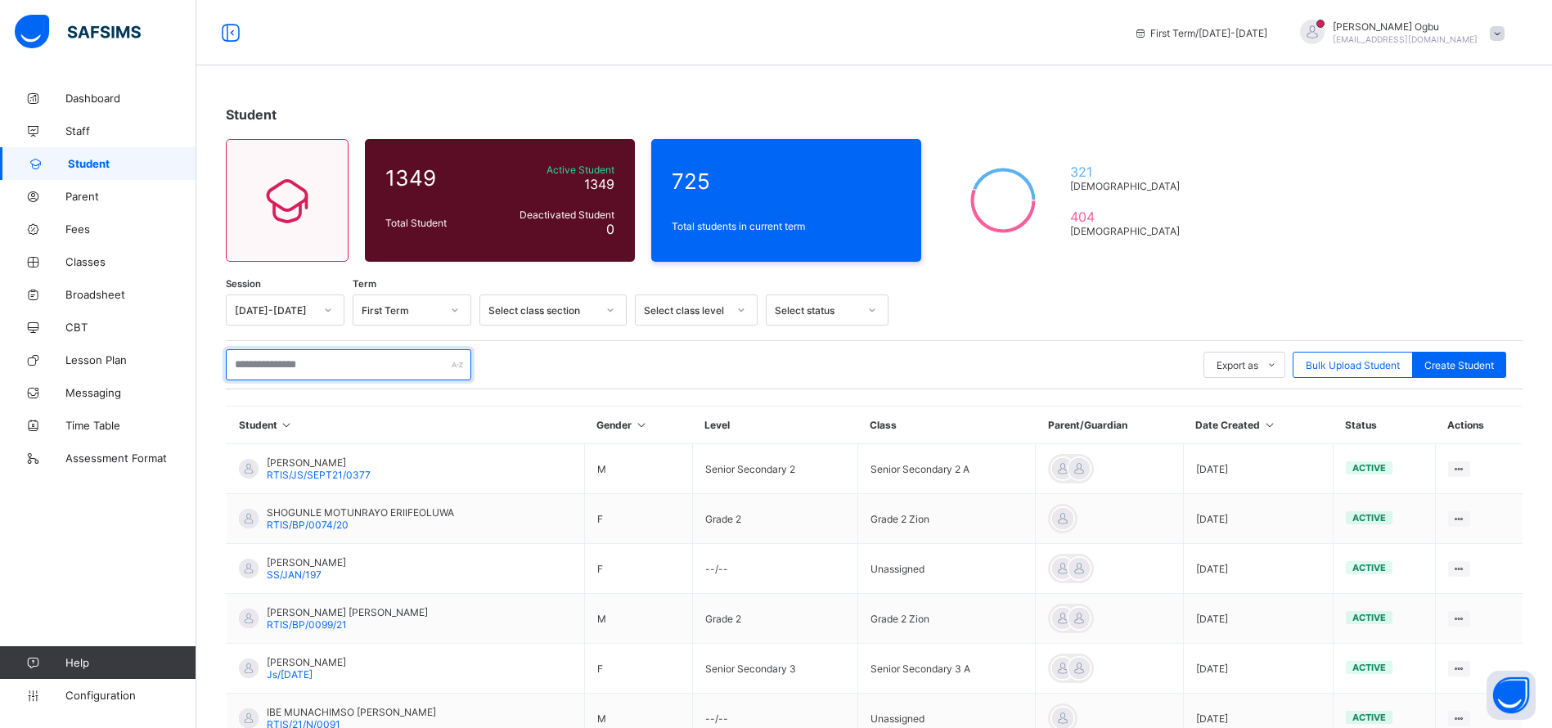
click at [262, 362] on input "text" at bounding box center [348, 364] width 245 height 31
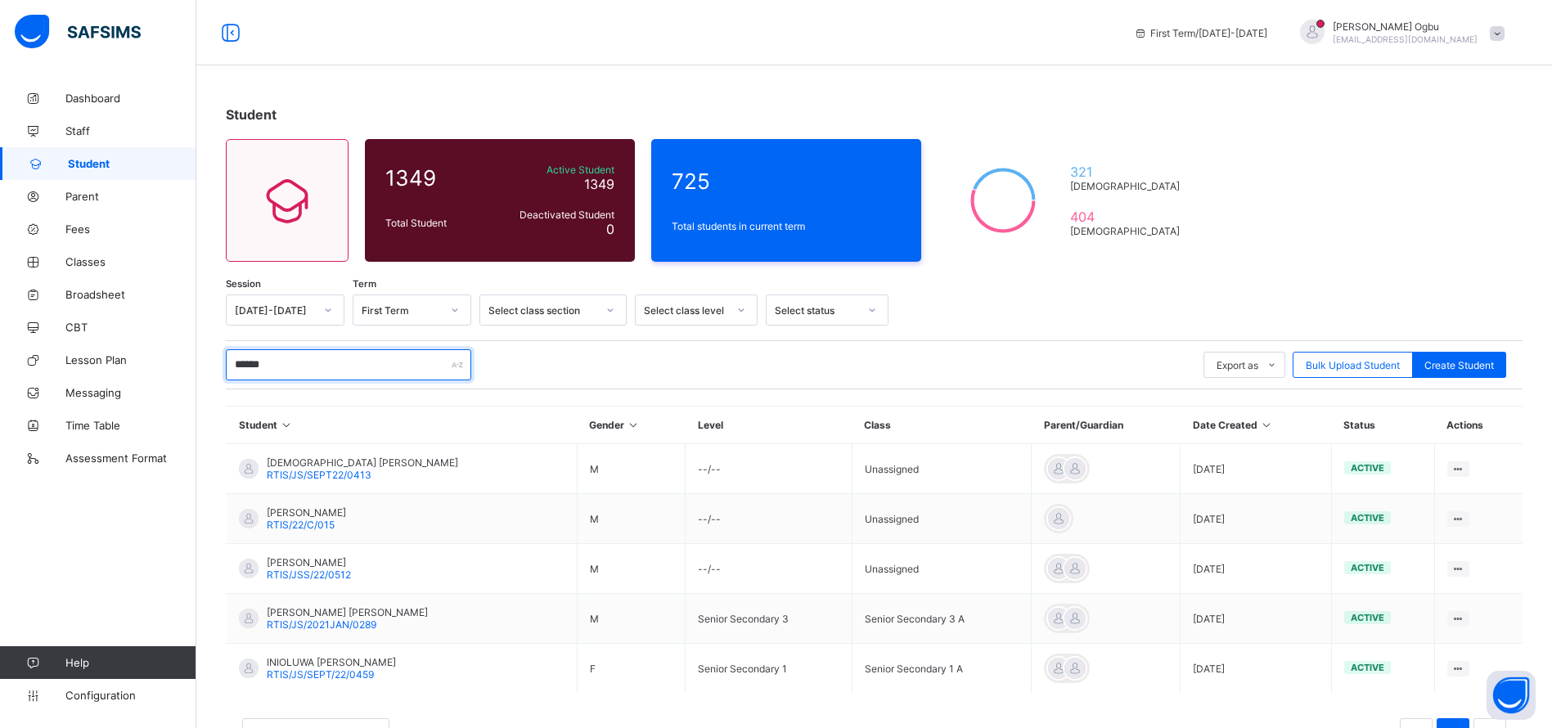
type input "******"
click at [321, 662] on span "INIOLUWA [PERSON_NAME]" at bounding box center [331, 662] width 129 height 12
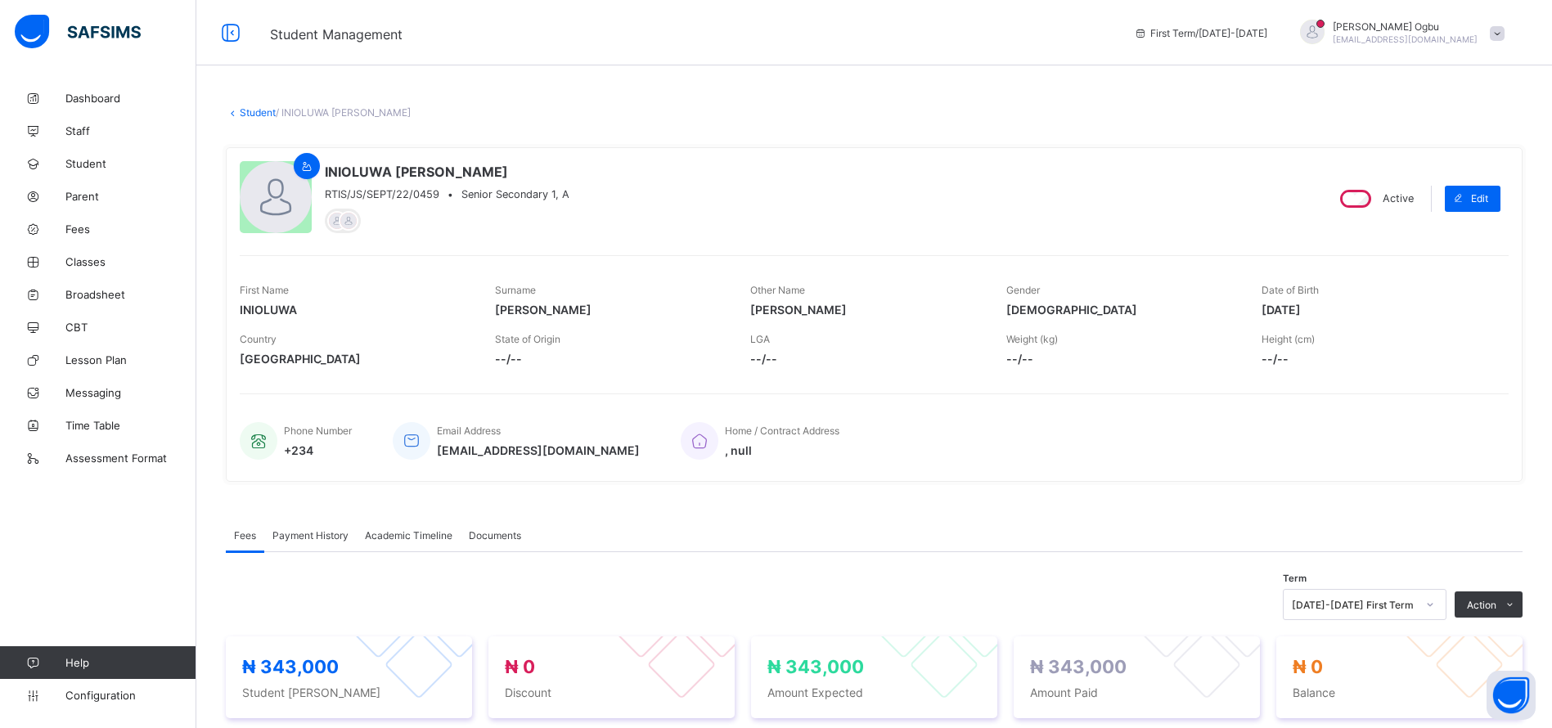
click at [311, 532] on span "Payment History" at bounding box center [310, 535] width 76 height 12
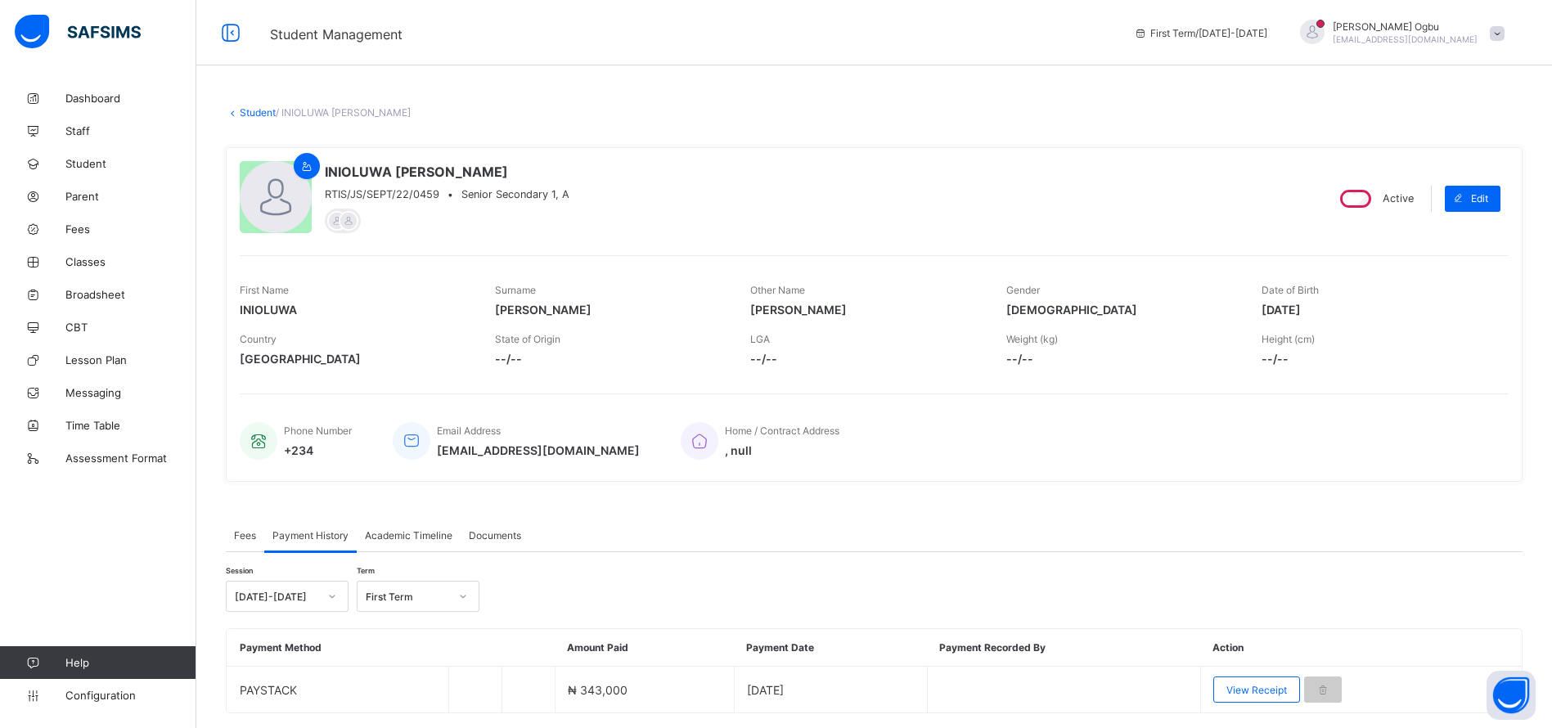
click at [1255, 680] on div "View Receipt" at bounding box center [1256, 689] width 87 height 26
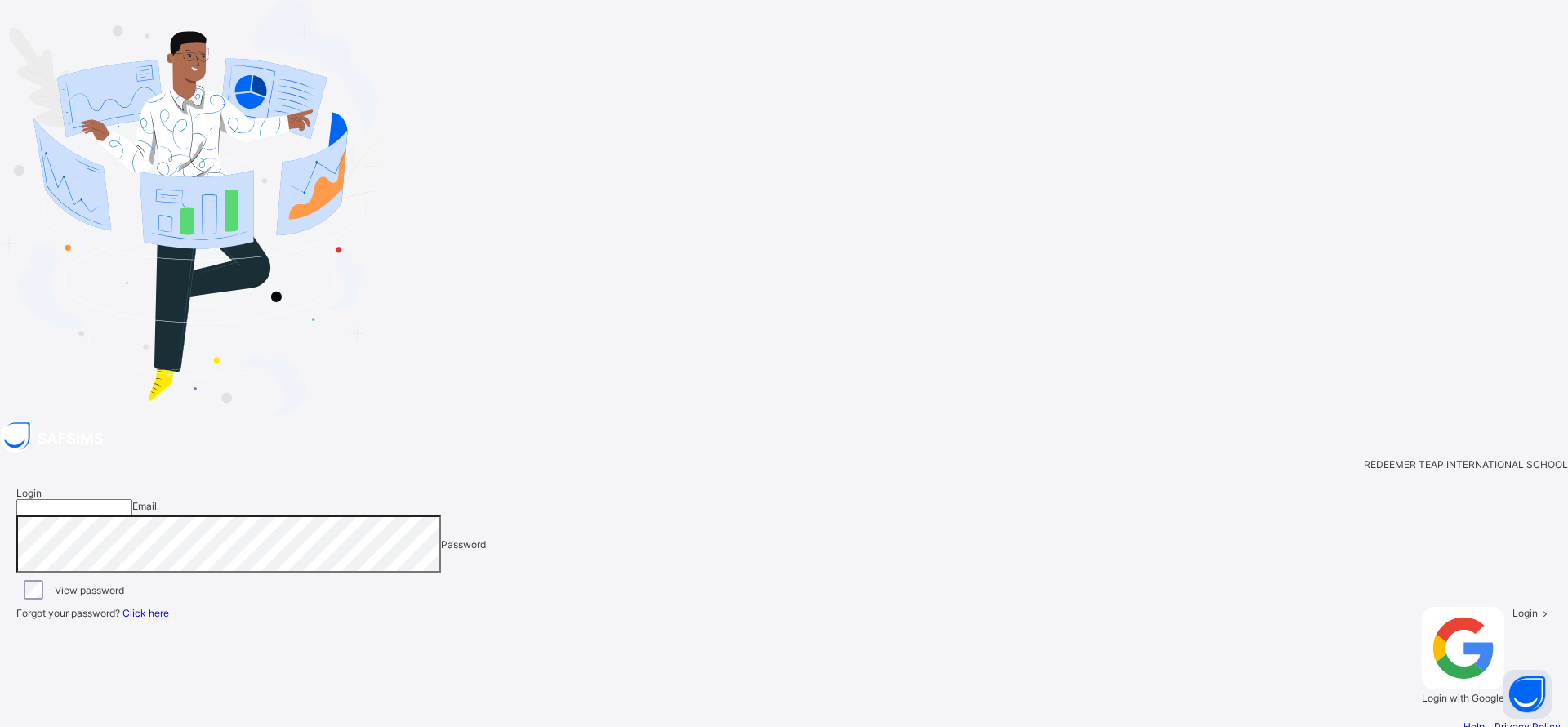
click at [132, 499] on input "email" at bounding box center [74, 507] width 116 height 16
paste input "**********"
drag, startPoint x: 989, startPoint y: 313, endPoint x: 716, endPoint y: 307, distance: 273.1
click at [716, 420] on div "**********" at bounding box center [784, 588] width 1568 height 337
type input "*"
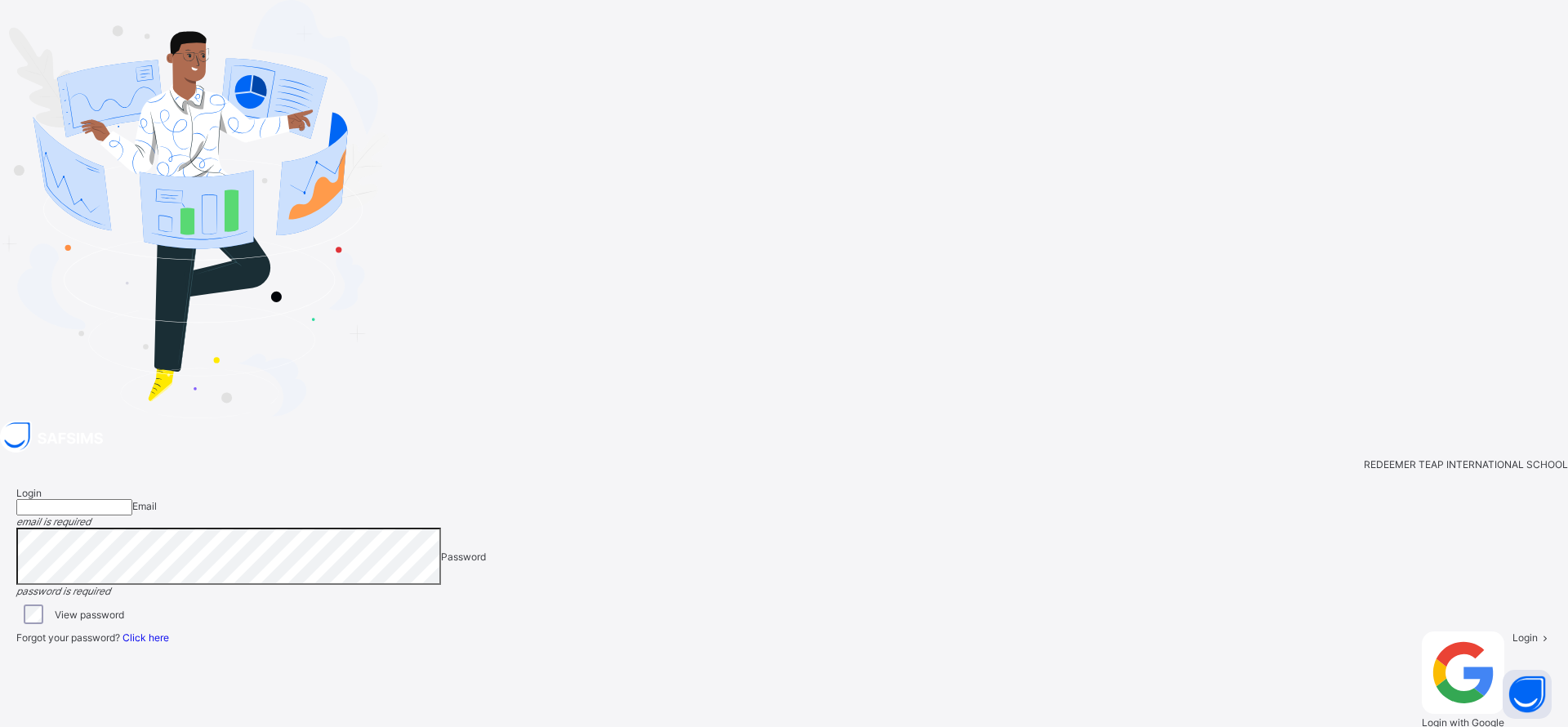
click at [132, 499] on input "email" at bounding box center [74, 507] width 116 height 16
type input "**********"
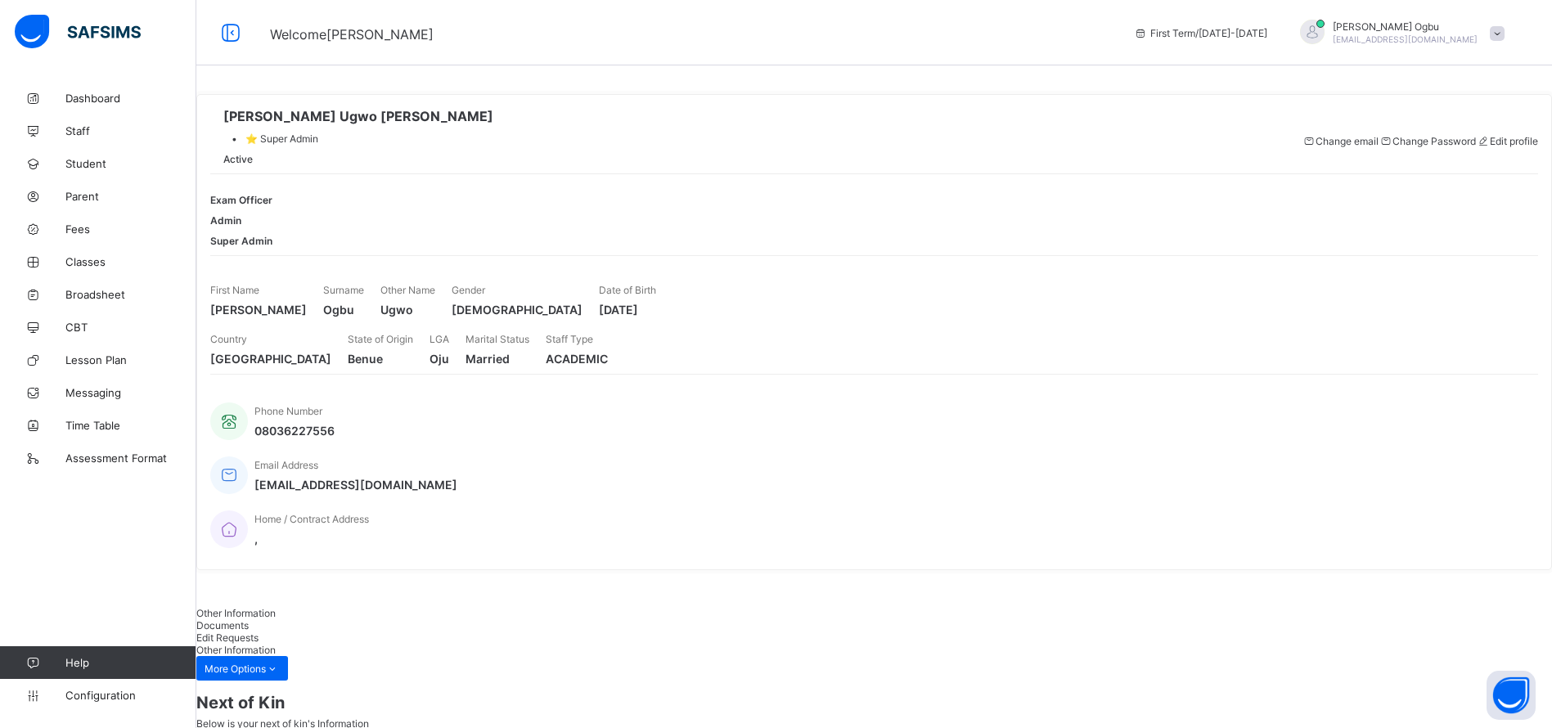
click at [1506, 32] on div "Ann Ogbu ogbuann@rtis-edu.ng" at bounding box center [1397, 33] width 229 height 27
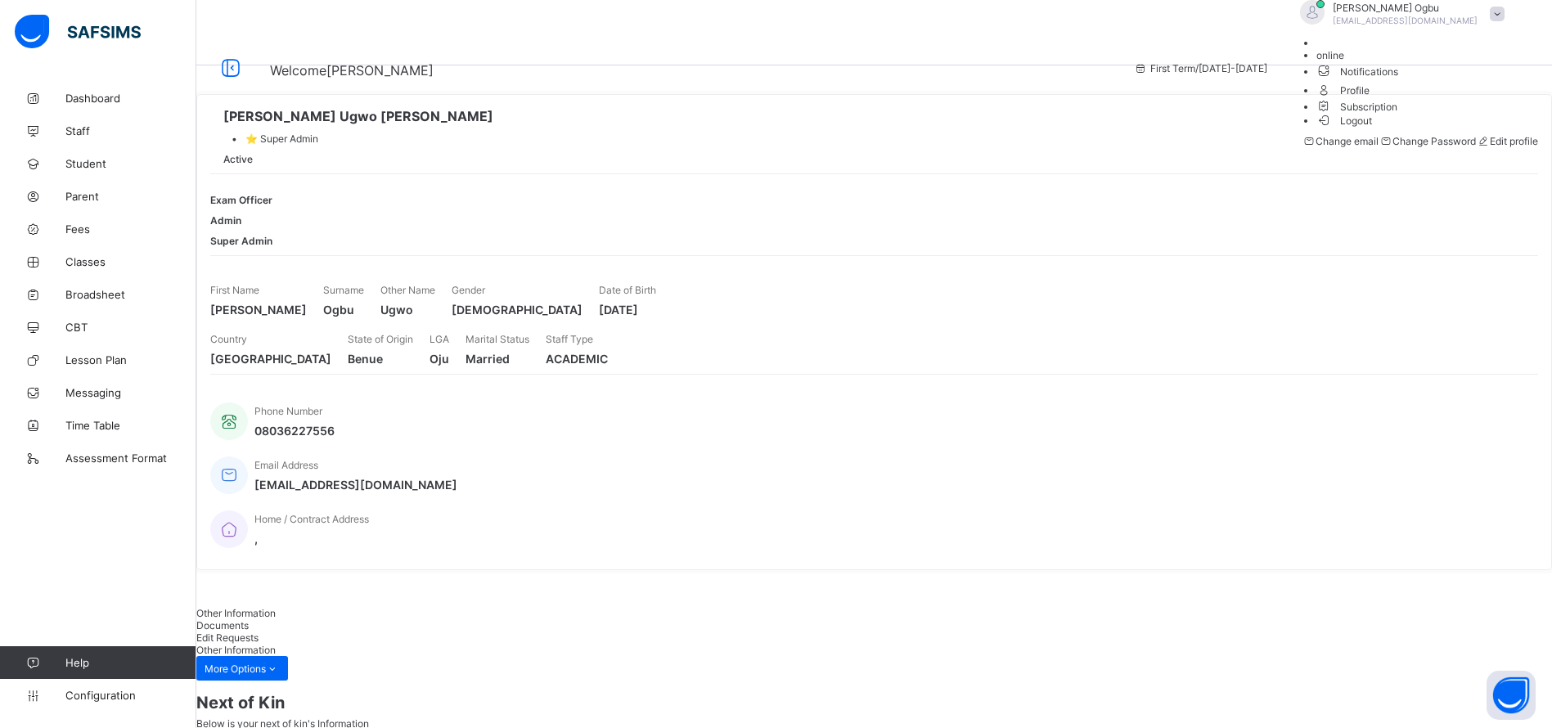
click at [1462, 127] on li "Logout" at bounding box center [1414, 120] width 196 height 14
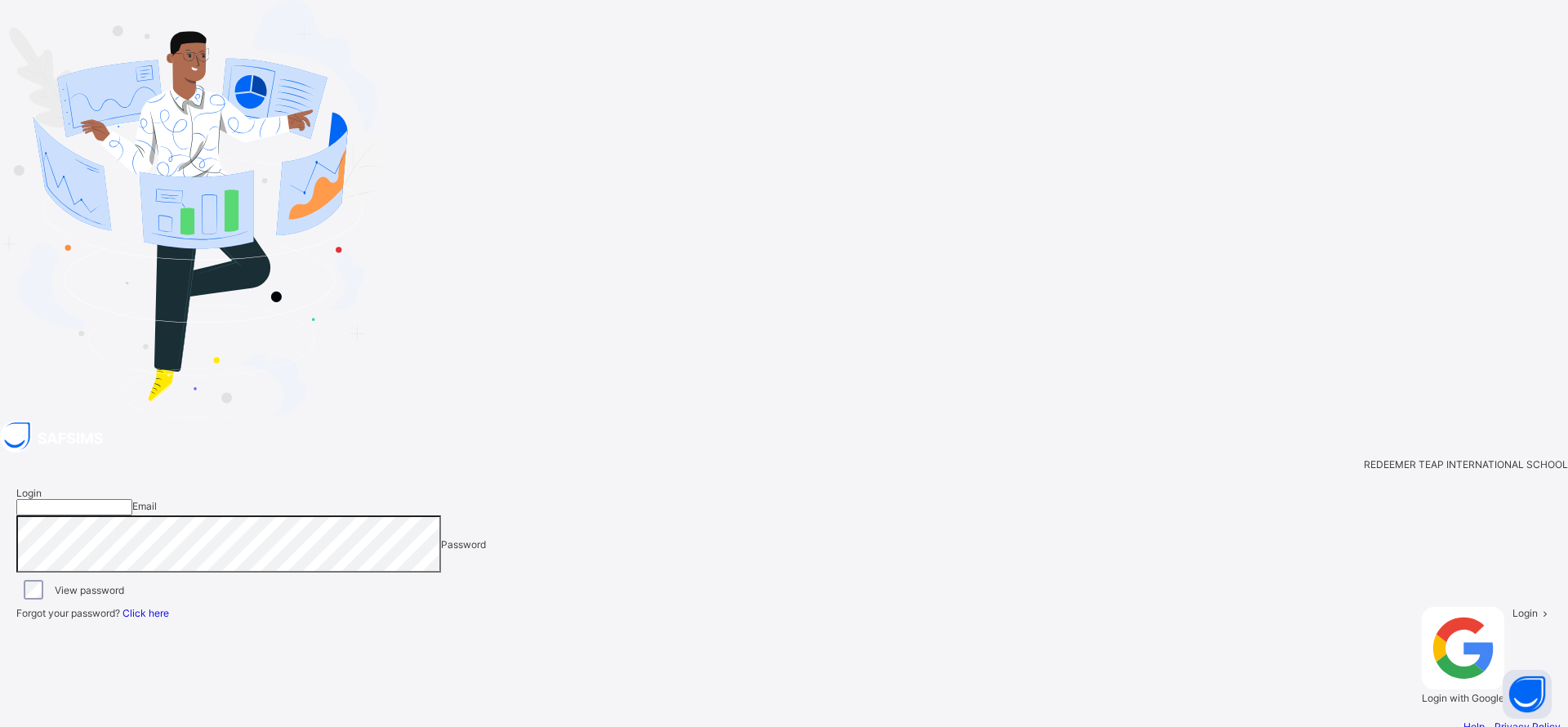
click at [1130, 499] on div at bounding box center [784, 499] width 1536 height 0
click at [132, 499] on input "email" at bounding box center [74, 507] width 116 height 16
paste input "**********"
click at [132, 499] on input "**********" at bounding box center [74, 507] width 116 height 16
type input "**********"
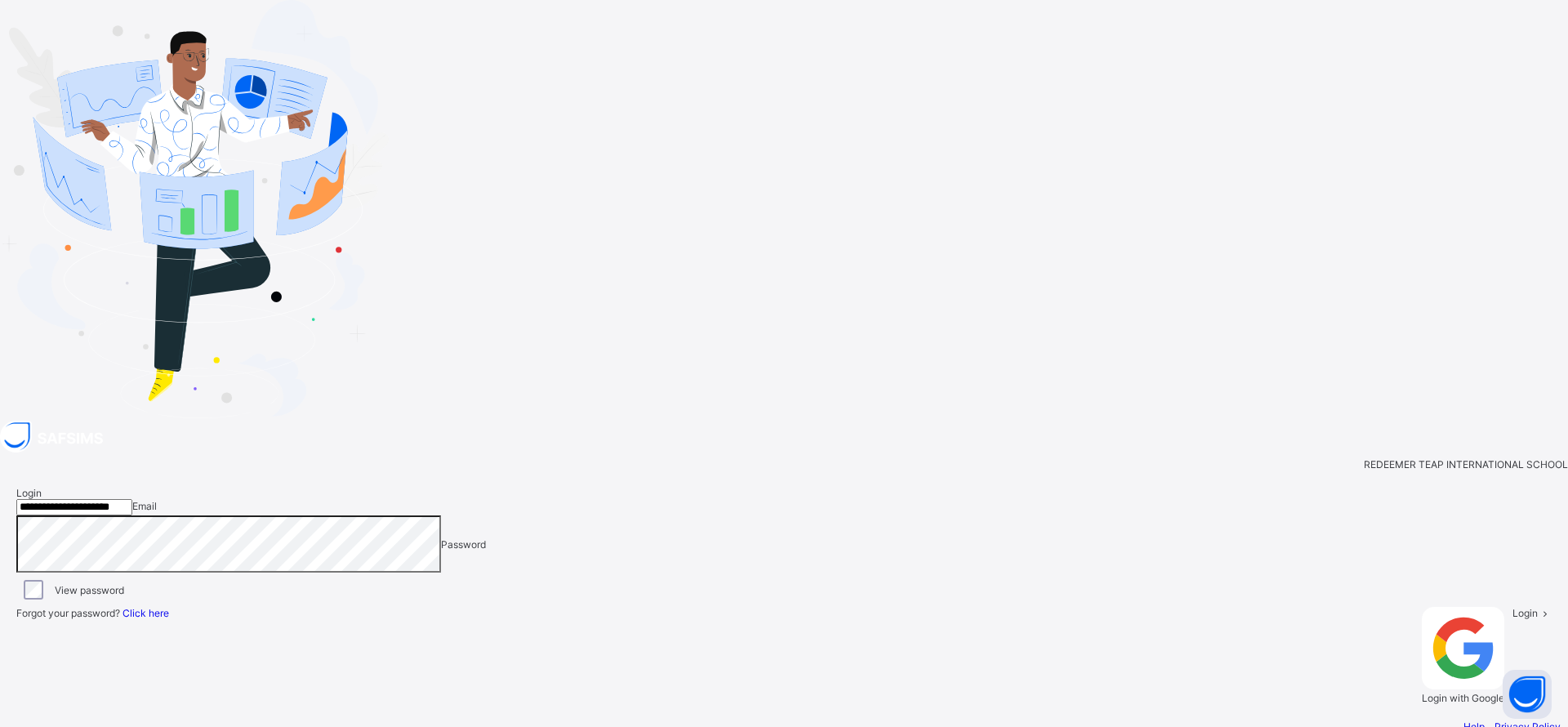
click at [1513, 607] on div "Login" at bounding box center [1532, 655] width 39 height 97
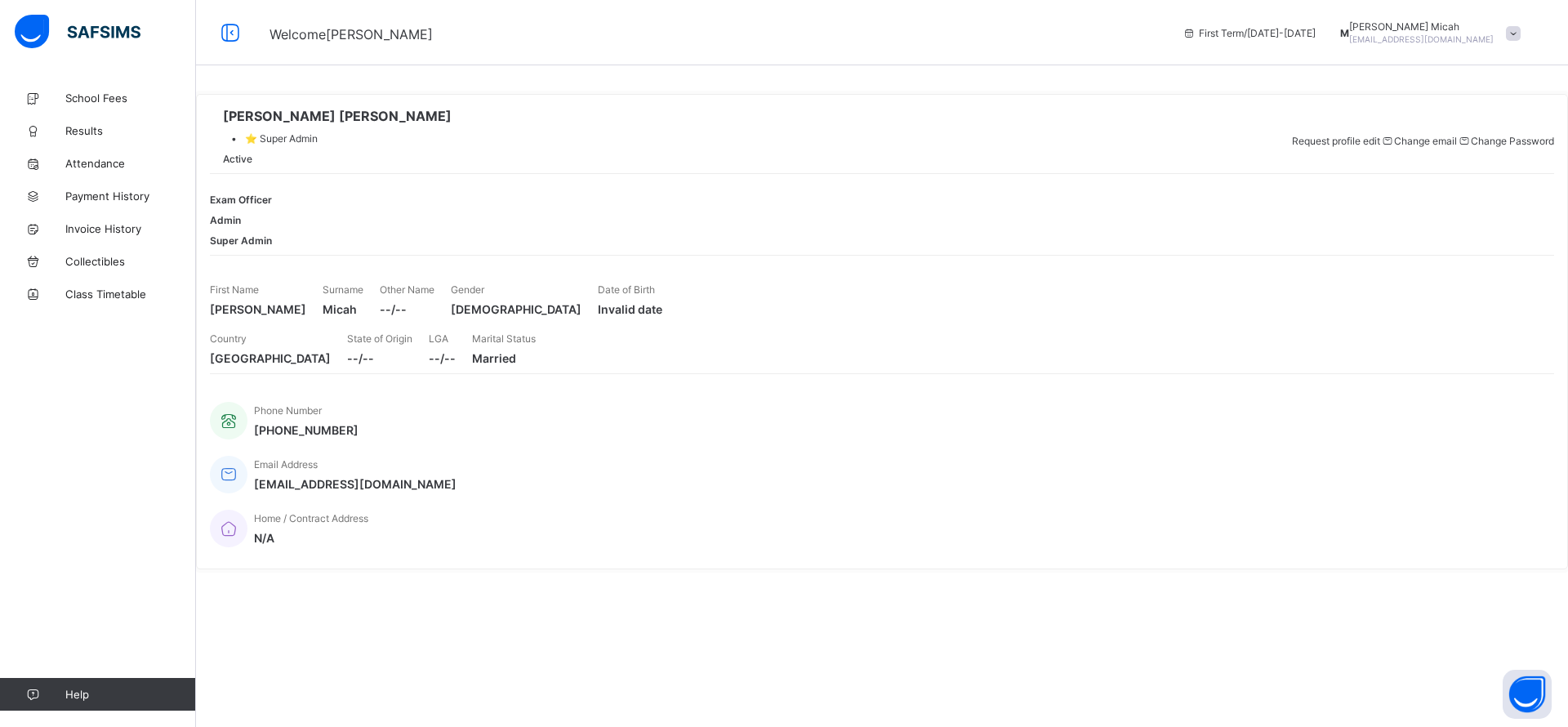
click at [110, 94] on span "School Fees" at bounding box center [130, 98] width 131 height 13
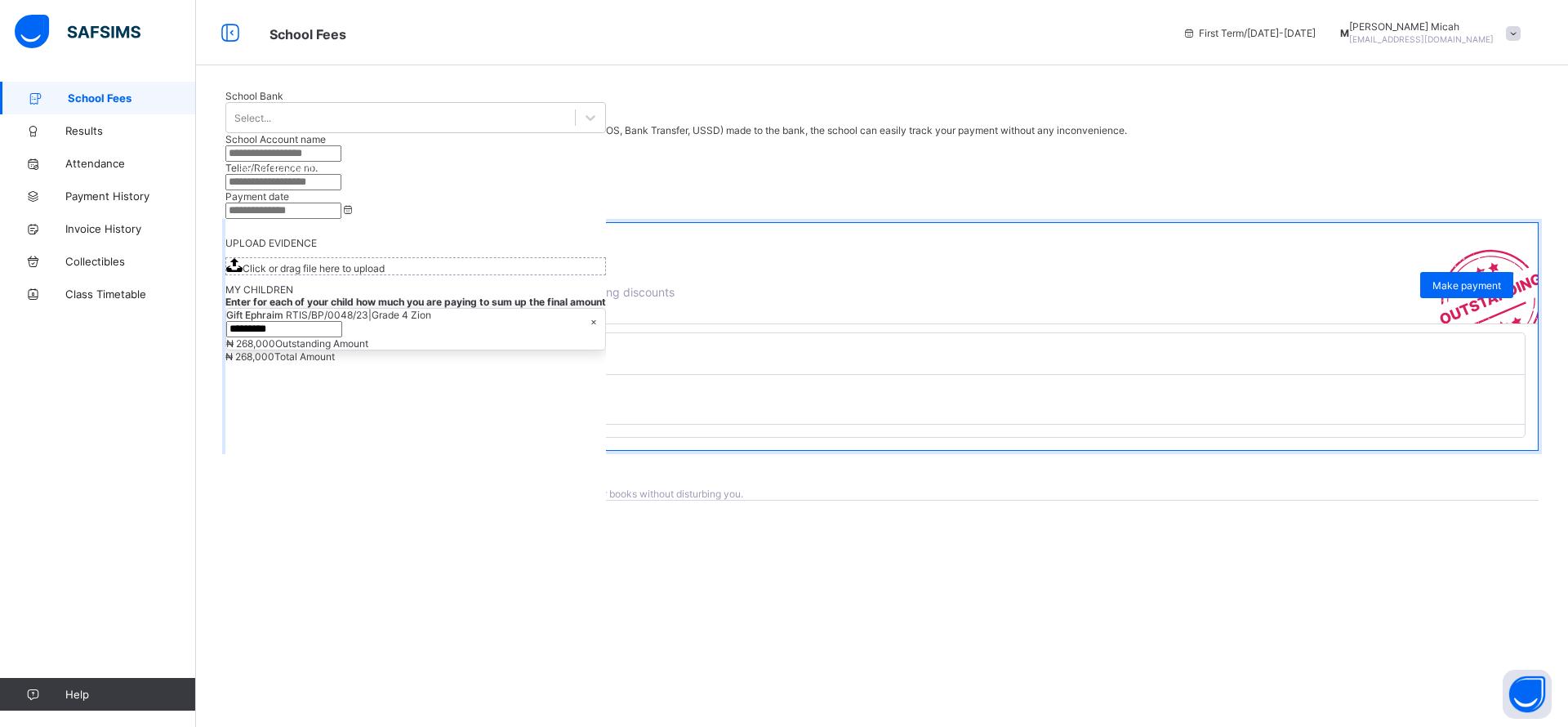
click at [1294, 299] on div "Your school fees bill ₦ 268,000.00 This is the sum total of all your children's…" at bounding box center [883, 286] width 1312 height 28
click at [1452, 299] on div "Make payment" at bounding box center [1466, 285] width 93 height 26
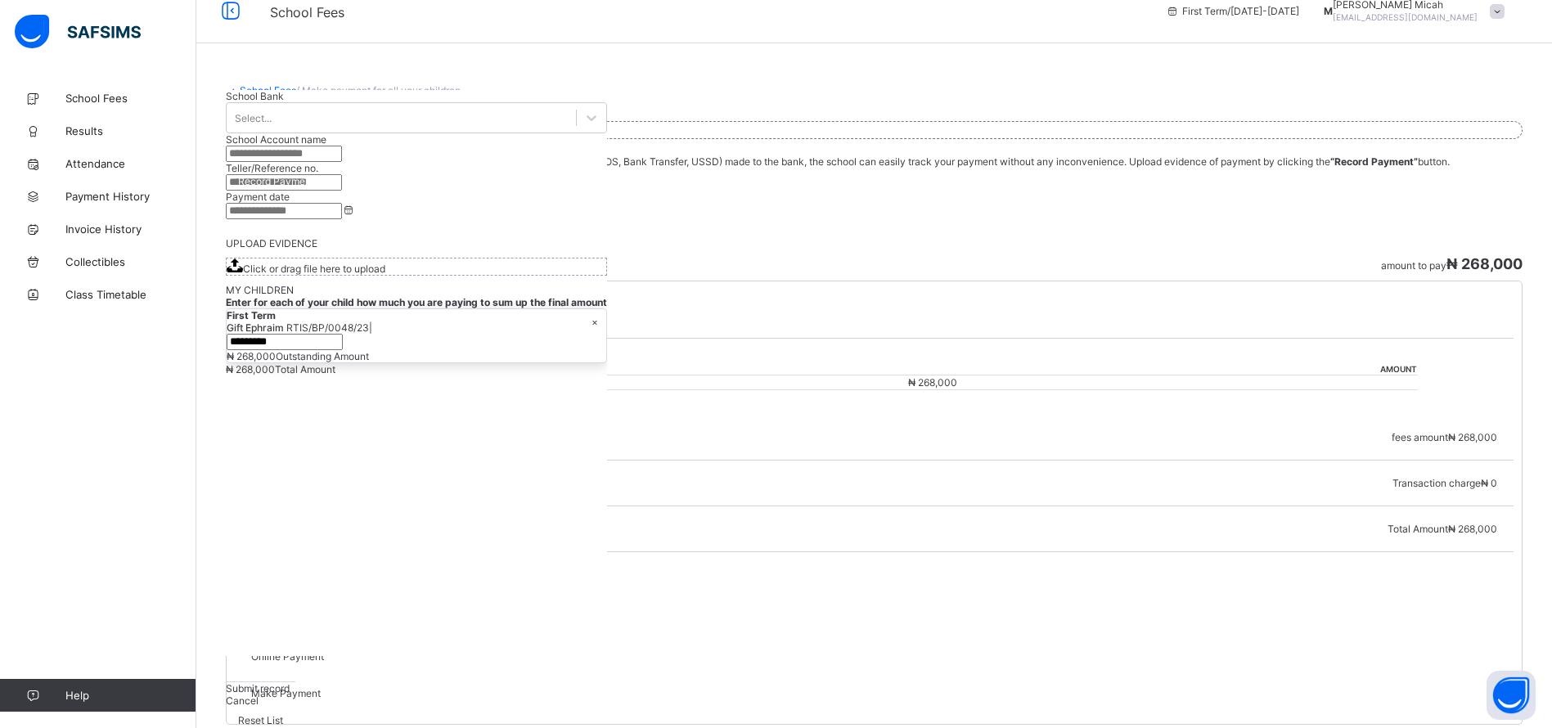
scroll to position [186, 0]
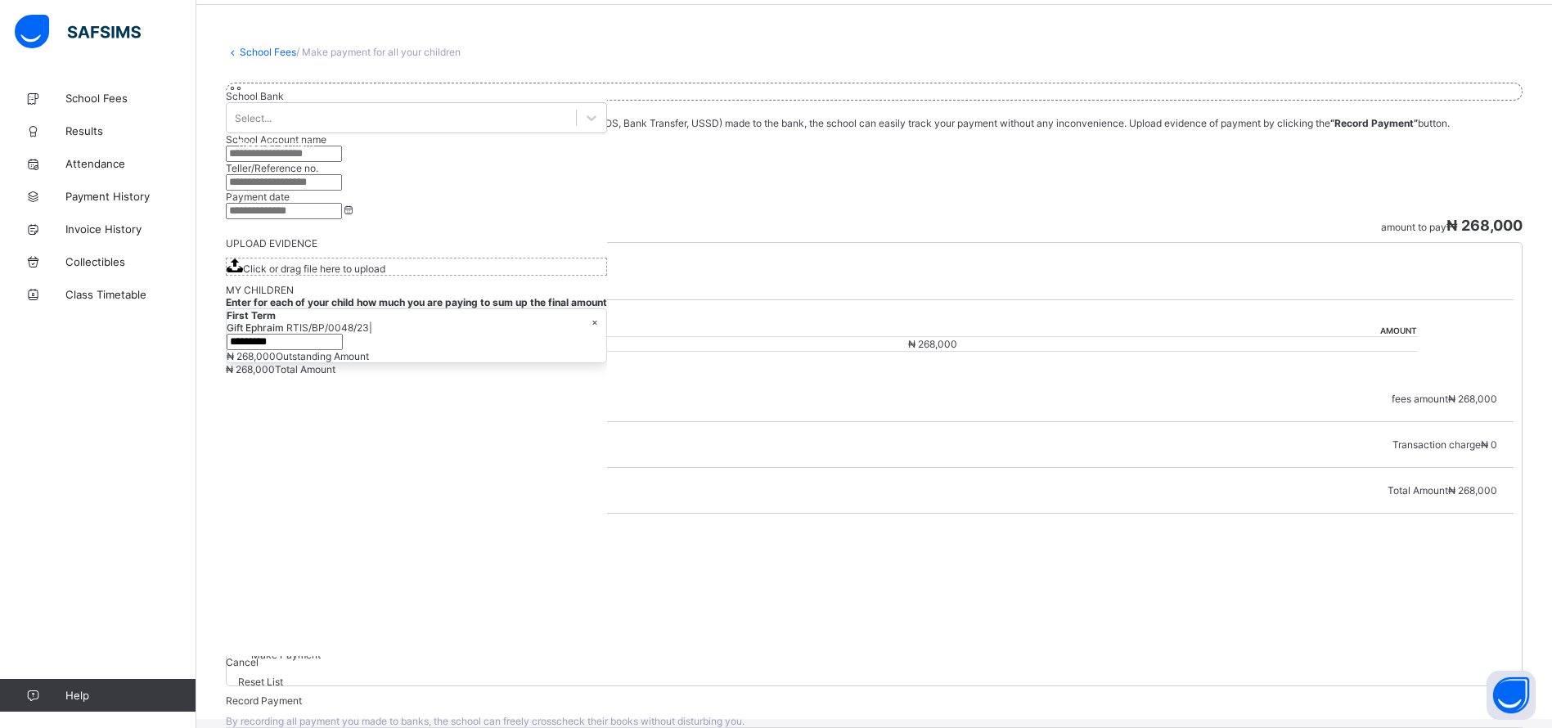
click at [1121, 595] on div at bounding box center [874, 603] width 1246 height 17
click at [1253, 649] on div "Make Payment" at bounding box center [874, 655] width 1246 height 12
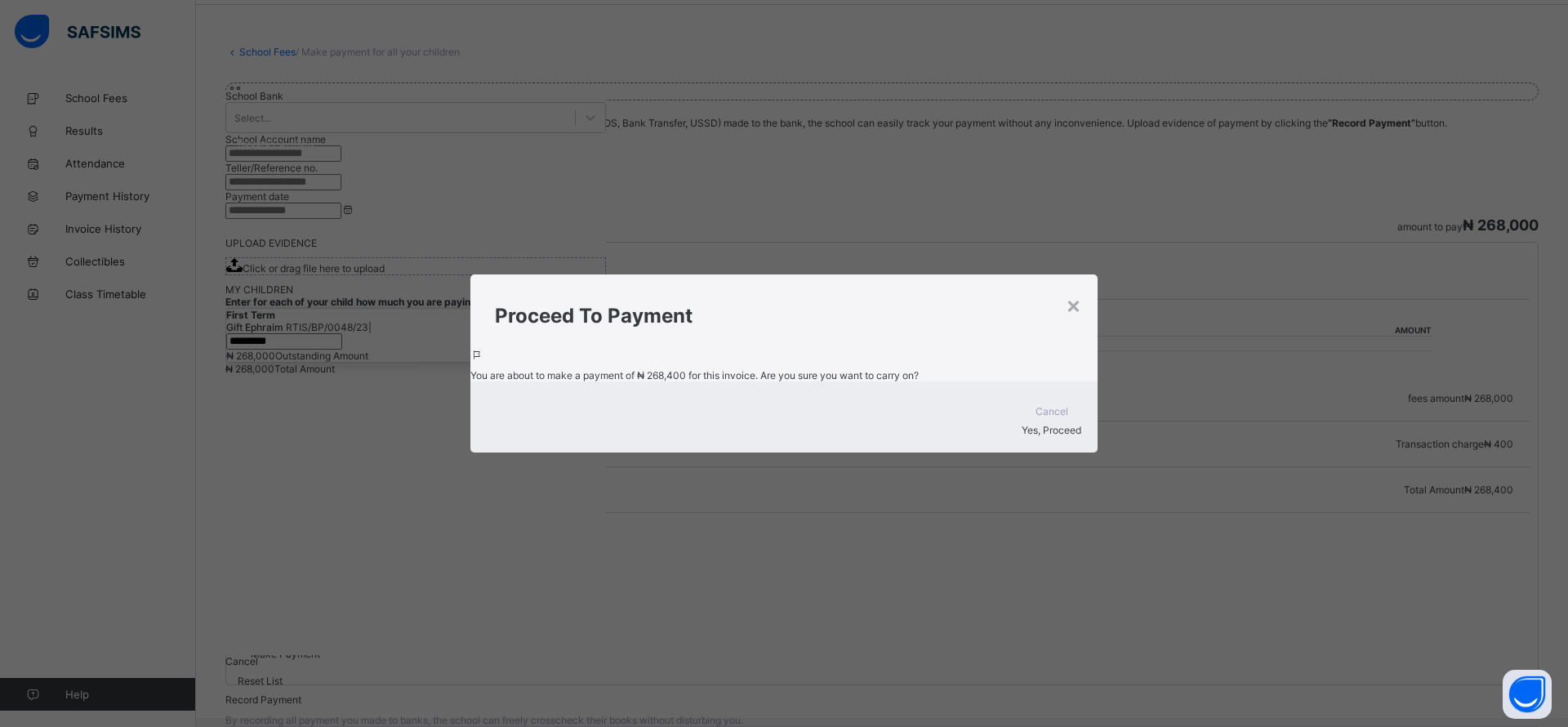
click at [1057, 436] on span "Yes, Proceed" at bounding box center [1052, 429] width 60 height 12
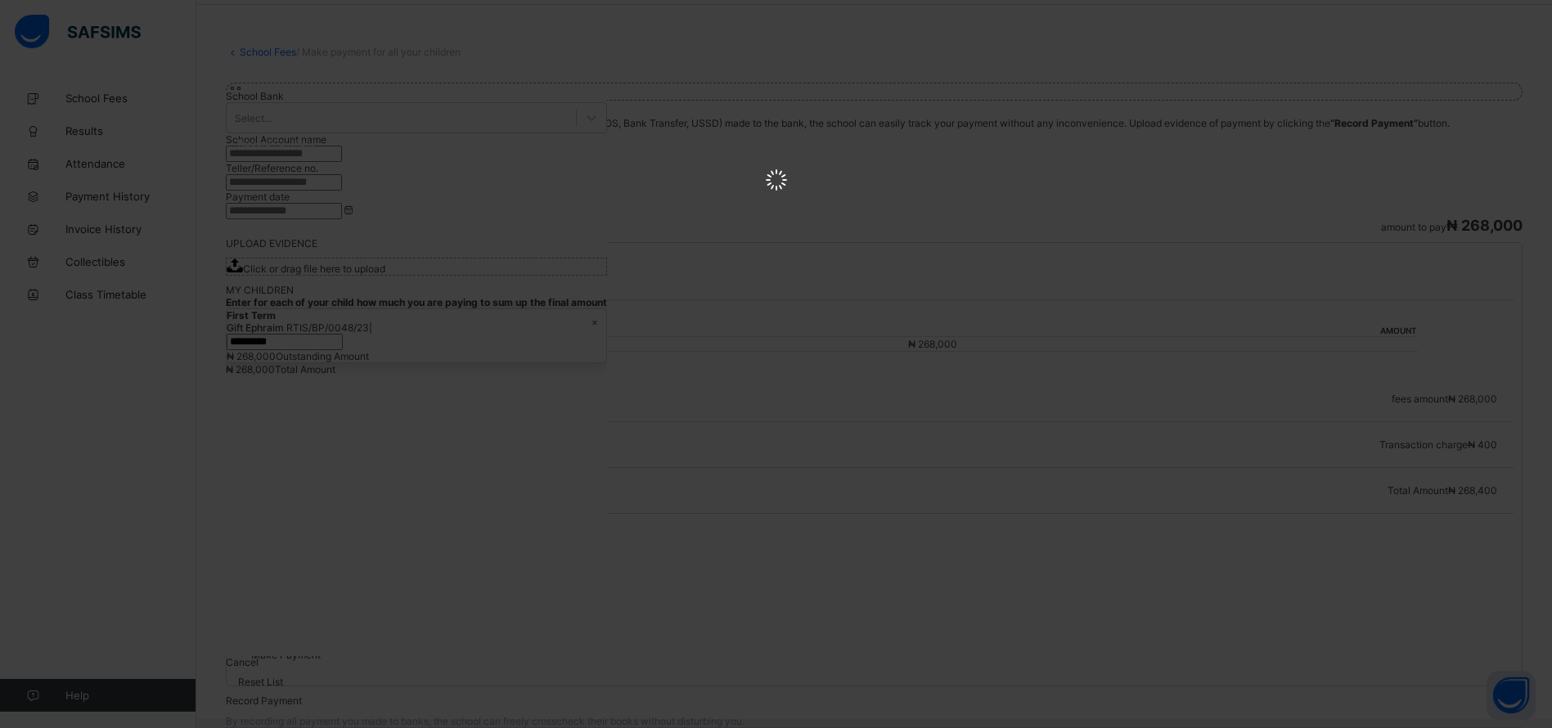
scroll to position [0, 0]
